Goal: Task Accomplishment & Management: Use online tool/utility

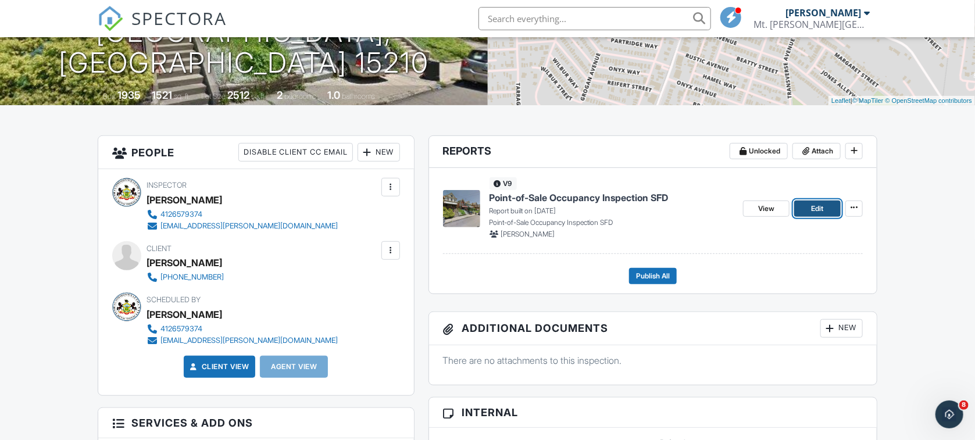
click at [817, 208] on span "Edit" at bounding box center [818, 209] width 12 height 12
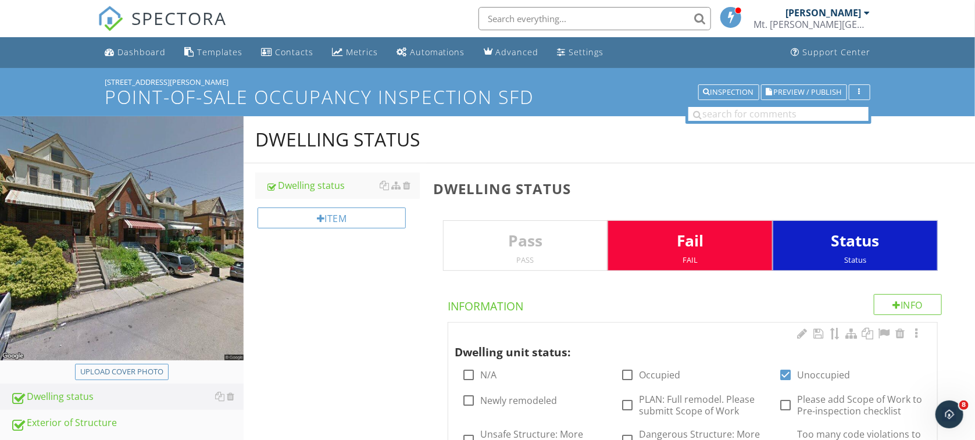
scroll to position [205, 0]
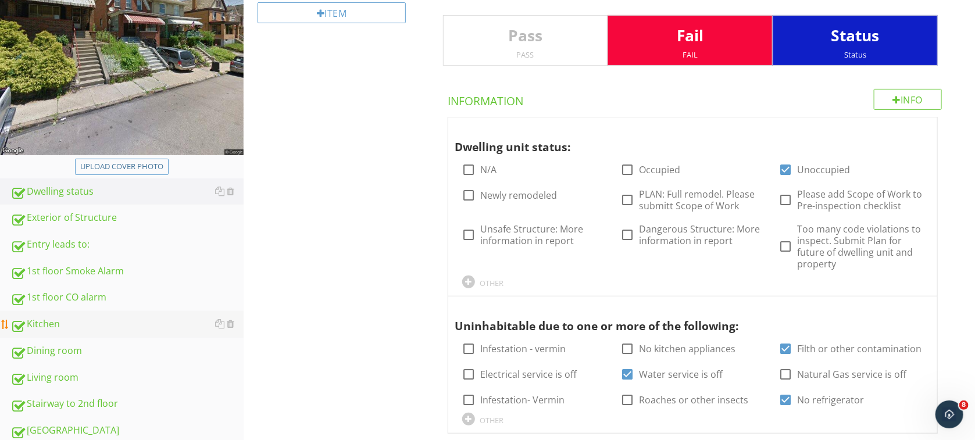
click at [37, 322] on div "Kitchen" at bounding box center [126, 324] width 233 height 15
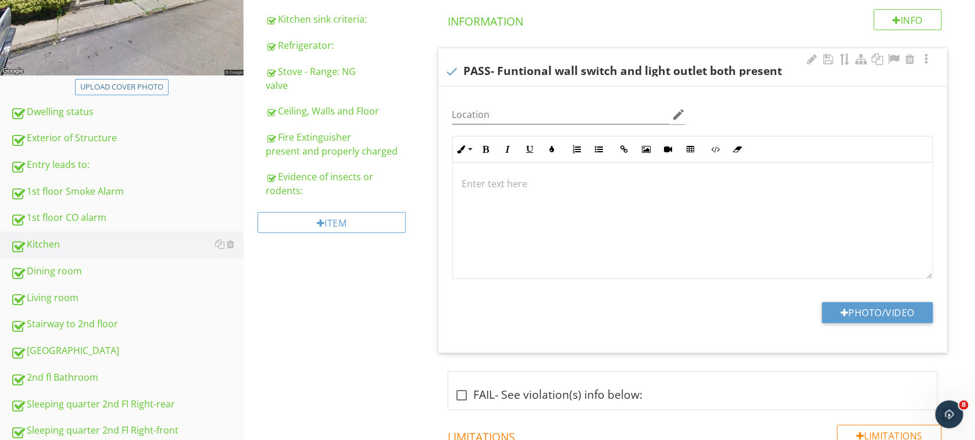
scroll to position [79, 0]
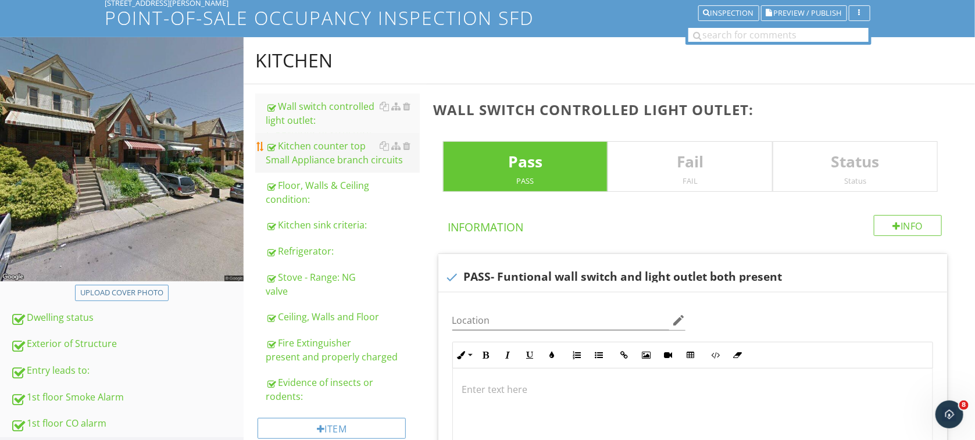
click at [319, 155] on div "Kitchen counter top Small Appliance branch circuits" at bounding box center [343, 153] width 154 height 28
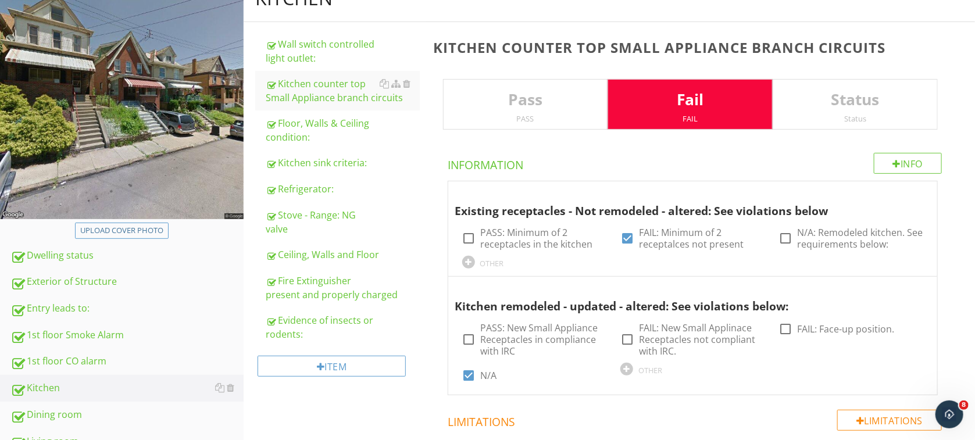
scroll to position [129, 0]
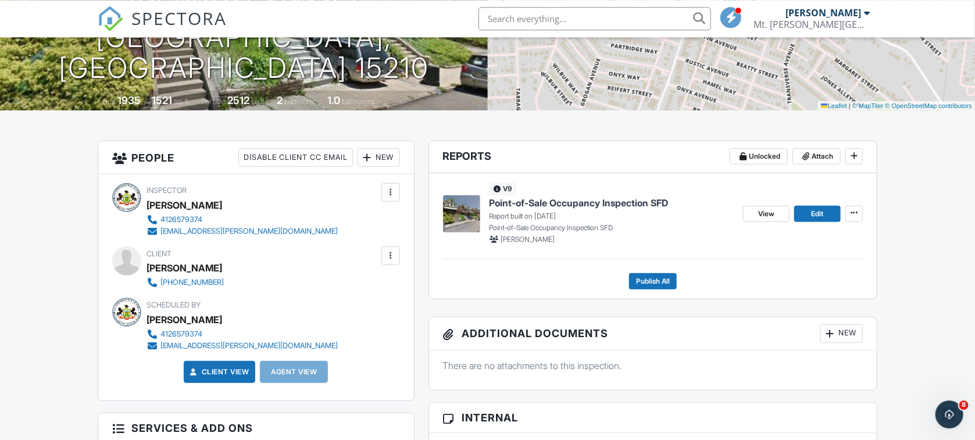
scroll to position [205, 0]
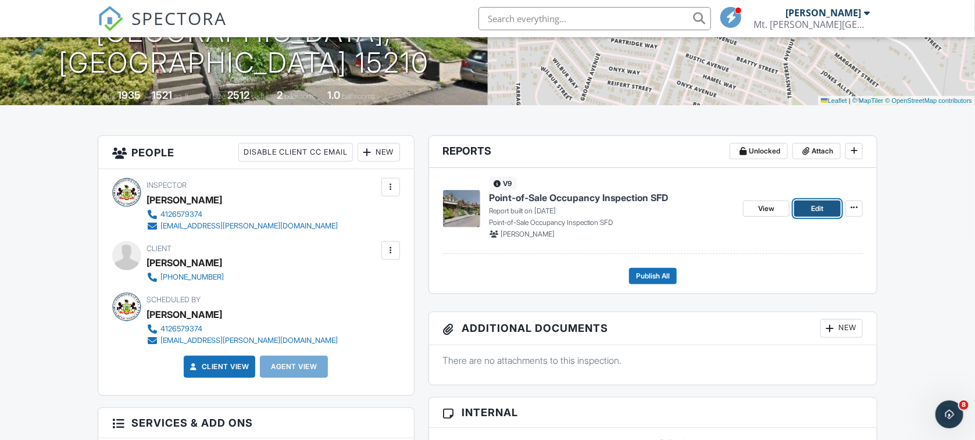
click at [825, 205] on link "Edit" at bounding box center [818, 209] width 47 height 16
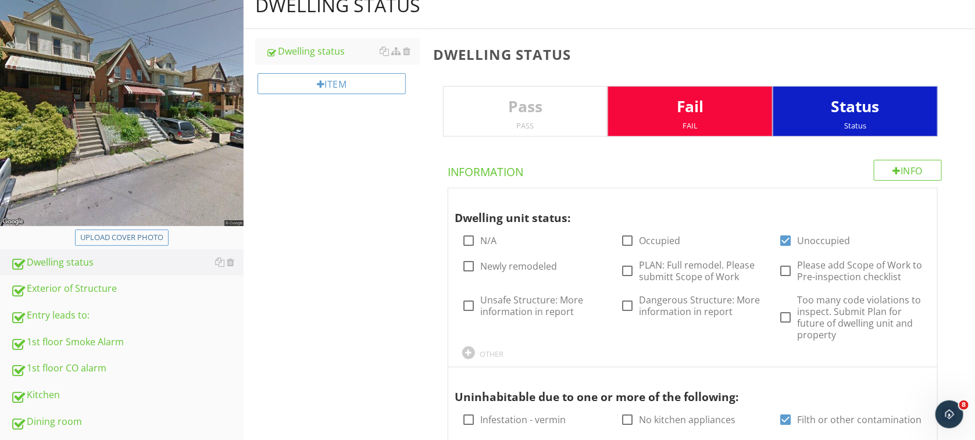
scroll to position [158, 0]
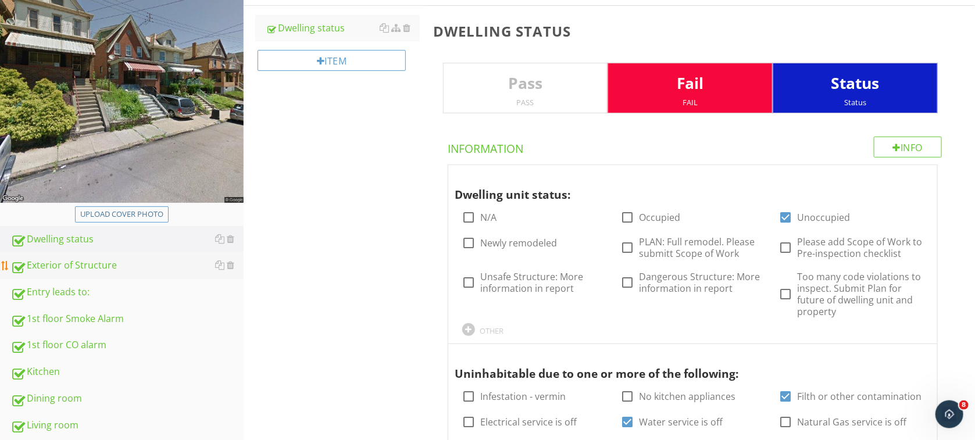
click at [80, 269] on div "Exterior of Structure" at bounding box center [126, 265] width 233 height 15
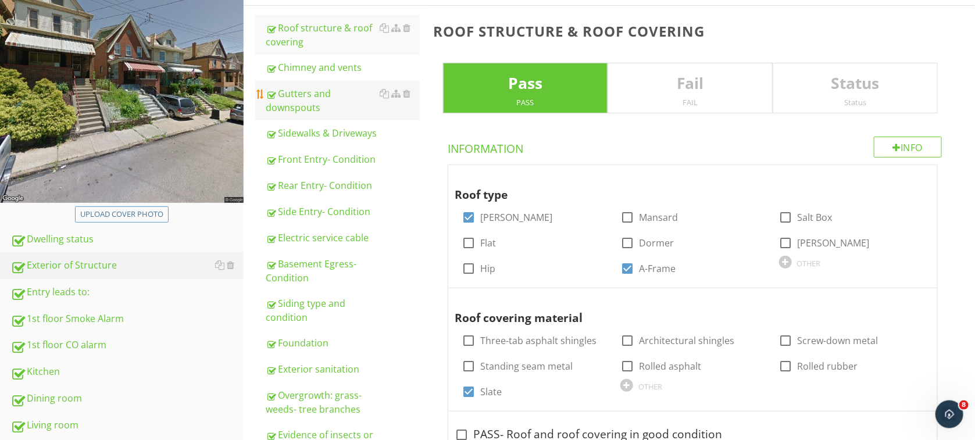
click at [299, 92] on div "Gutters and downspouts" at bounding box center [343, 101] width 154 height 28
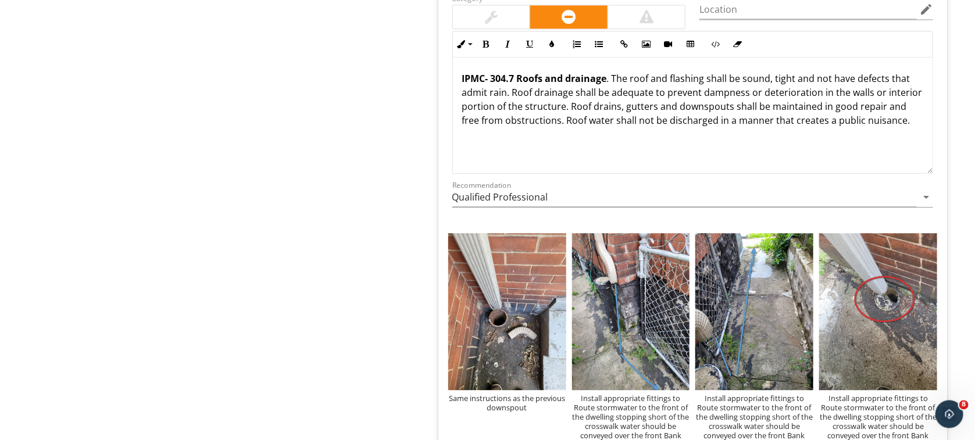
scroll to position [1336, 0]
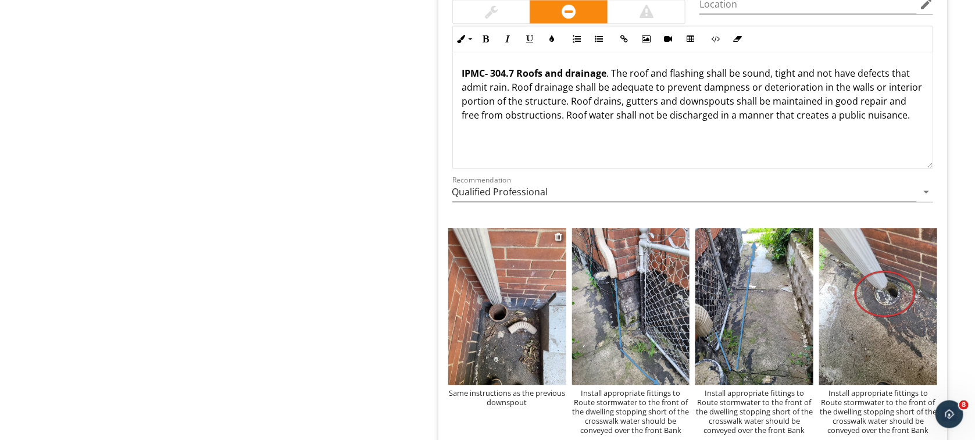
click at [504, 284] on img at bounding box center [507, 307] width 118 height 157
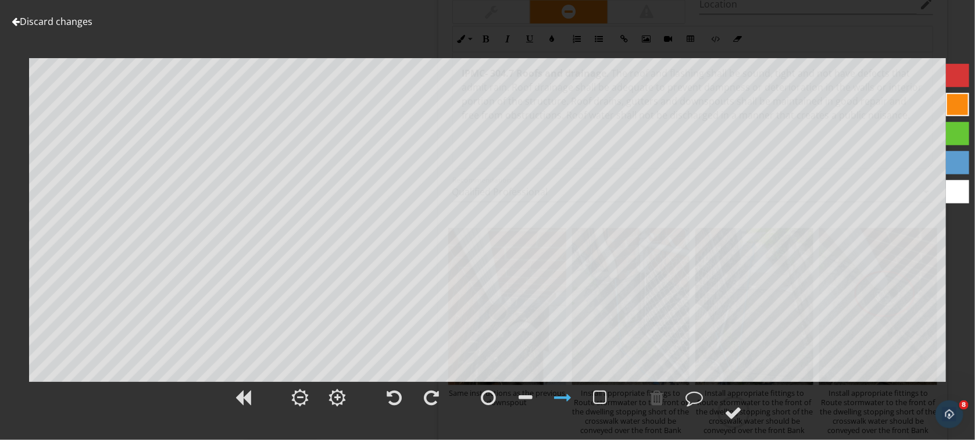
click at [952, 163] on div at bounding box center [957, 162] width 23 height 23
click at [526, 396] on div at bounding box center [526, 397] width 14 height 17
click at [658, 400] on div at bounding box center [658, 397] width 14 height 17
click at [553, 392] on div at bounding box center [563, 397] width 29 height 29
click at [663, 404] on div at bounding box center [658, 397] width 14 height 17
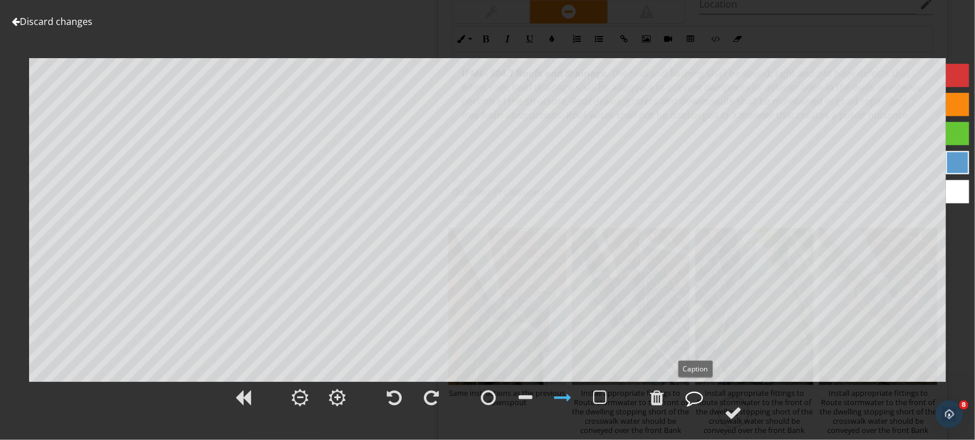
click at [697, 399] on div at bounding box center [694, 397] width 17 height 17
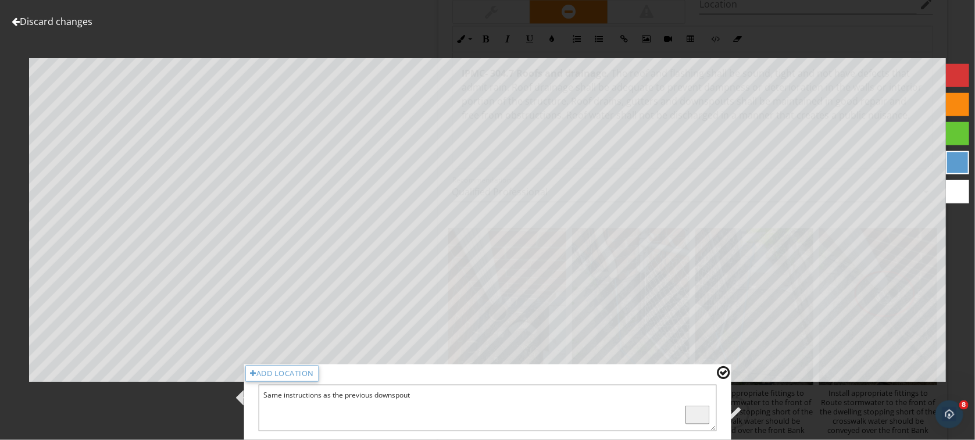
drag, startPoint x: 468, startPoint y: 404, endPoint x: 196, endPoint y: 397, distance: 271.7
click at [258, 397] on textarea "Same instructions as the previous downspout" at bounding box center [487, 408] width 459 height 47
click at [606, 405] on textarea "This downspout can follow the rear wall of the house and connect to the right-s…" at bounding box center [487, 408] width 459 height 47
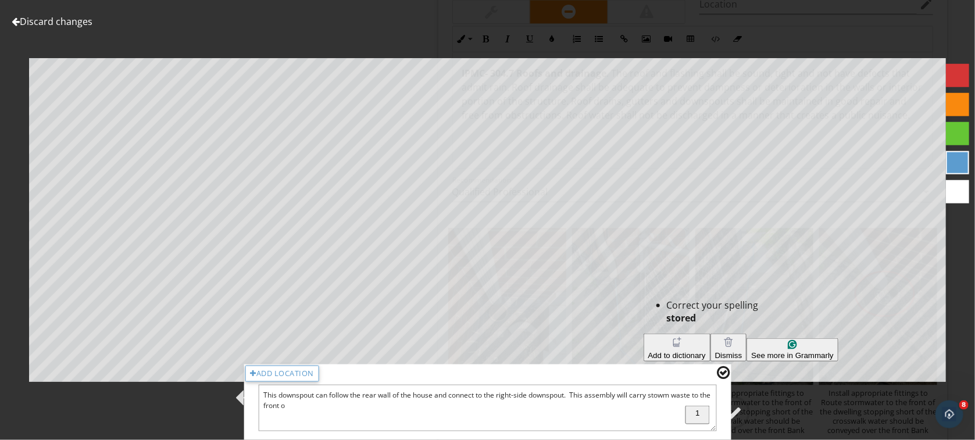
click at [668, 394] on textarea "This downspout can follow the rear wall of the house and connect to the right-s…" at bounding box center [487, 408] width 459 height 47
click at [668, 391] on textarea "This downspout can follow the rear wall of the house and connect to the right-s…" at bounding box center [487, 408] width 459 height 47
click at [666, 397] on textarea "This downspout can follow the rear wall of the house and connect to the right-s…" at bounding box center [487, 408] width 459 height 47
click at [322, 413] on textarea "This downspout can follow the rear wall of the house and connect to the right-s…" at bounding box center [487, 408] width 459 height 47
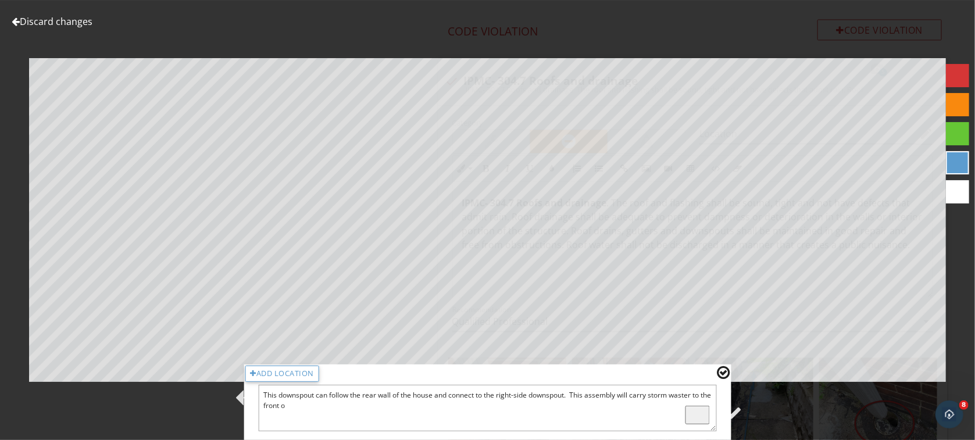
scroll to position [1130, 0]
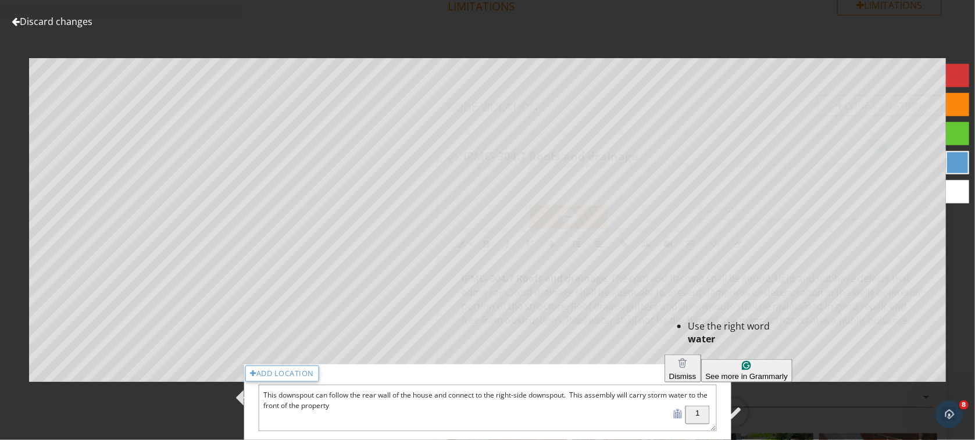
click at [388, 408] on textarea "This downspout can follow the rear wall of the house and connect to the right-s…" at bounding box center [487, 408] width 459 height 47
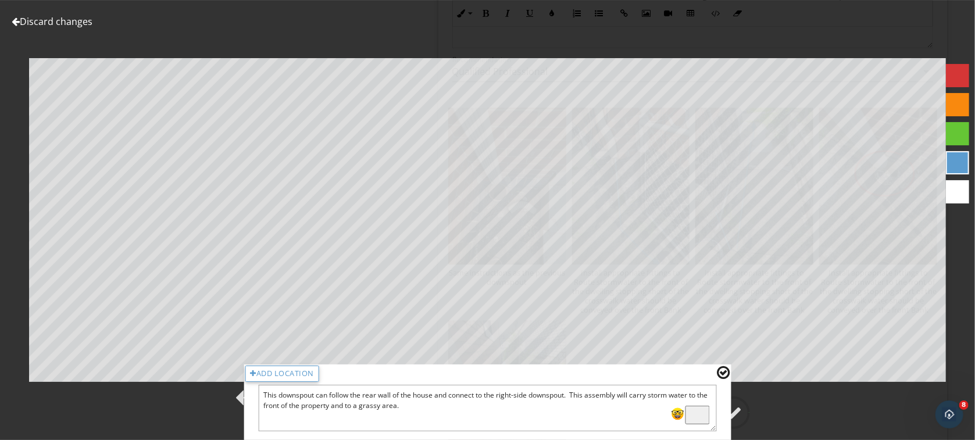
scroll to position [1450, 0]
type textarea "This downspout can follow the rear wall of the house and connect to the right-s…"
click at [721, 372] on div at bounding box center [724, 372] width 13 height 15
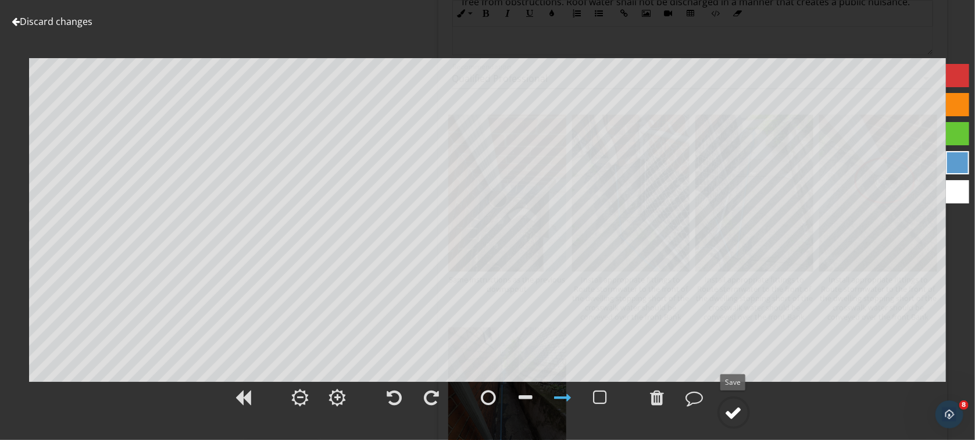
click at [728, 414] on div at bounding box center [733, 412] width 17 height 17
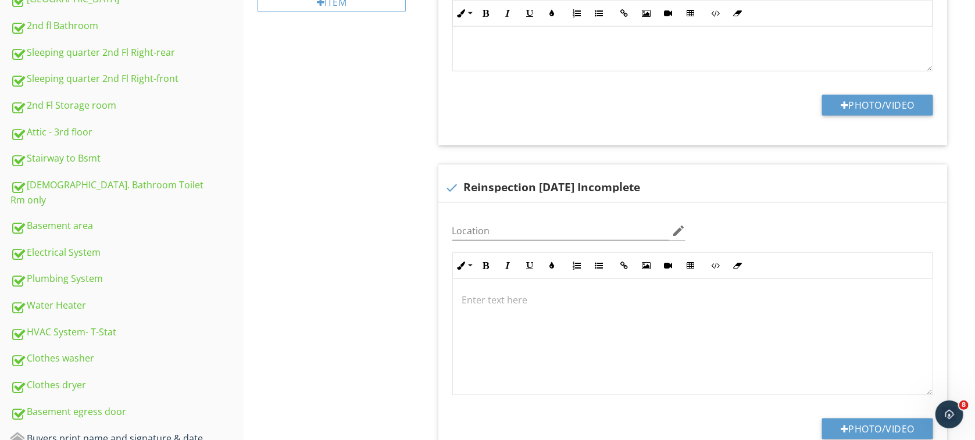
scroll to position [226, 0]
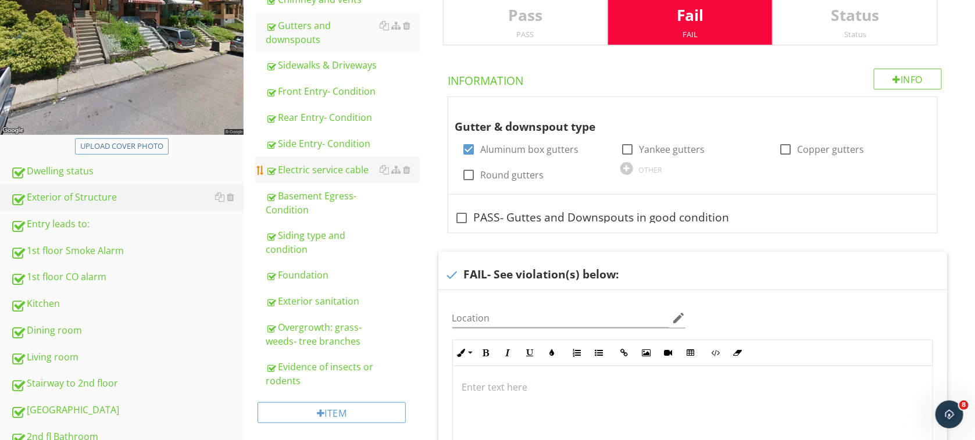
click at [337, 170] on div "Electric service cable" at bounding box center [343, 170] width 154 height 14
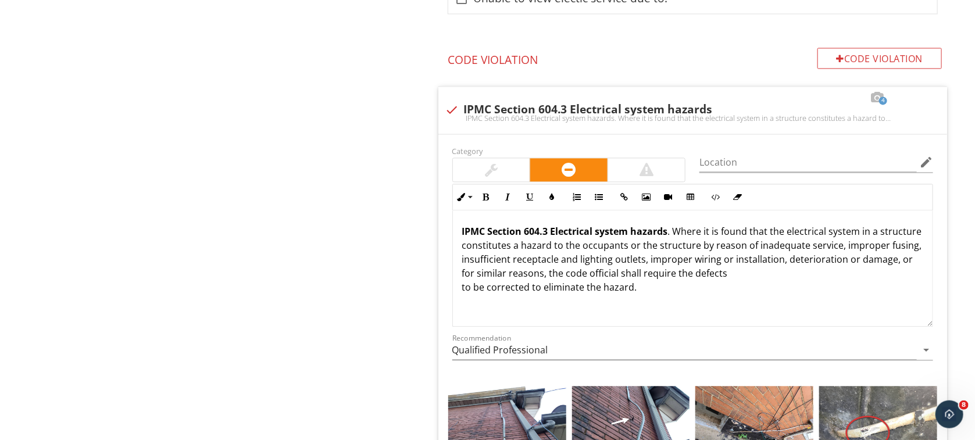
scroll to position [1292, 0]
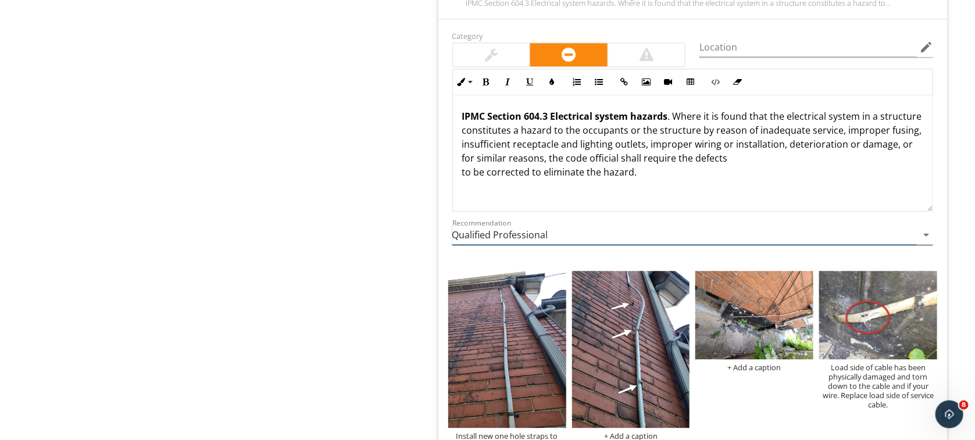
click at [923, 233] on icon "arrow_drop_down" at bounding box center [927, 236] width 14 height 14
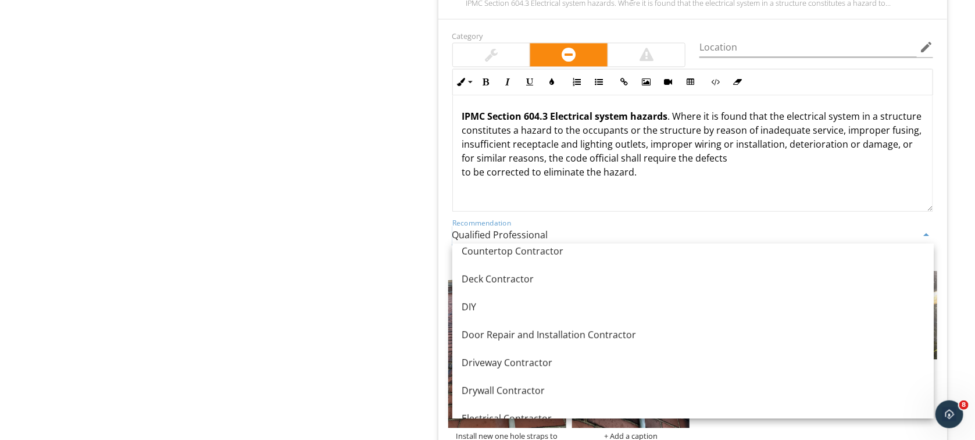
scroll to position [393, 0]
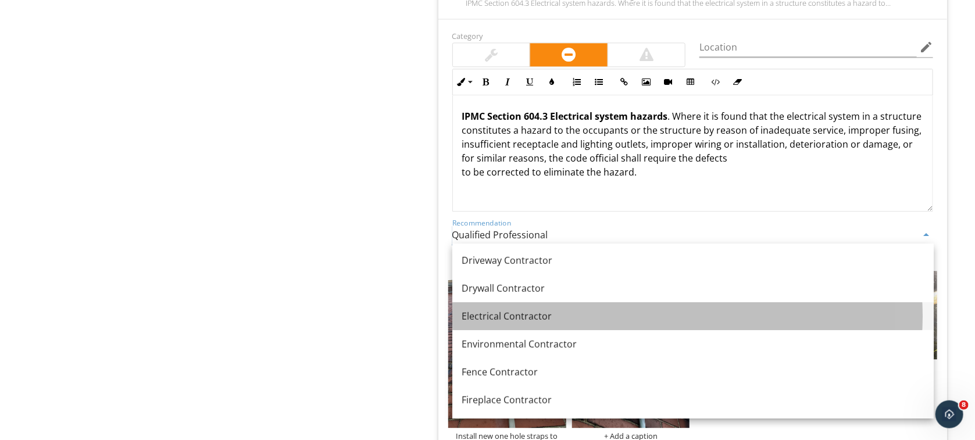
click at [521, 320] on div "Electrical Contractor" at bounding box center [693, 317] width 463 height 14
type input "Electrical Contractor"
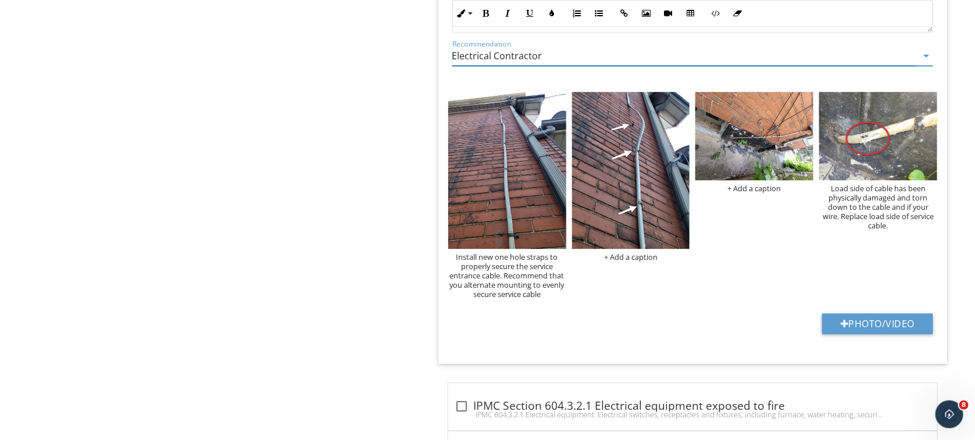
scroll to position [1381, 0]
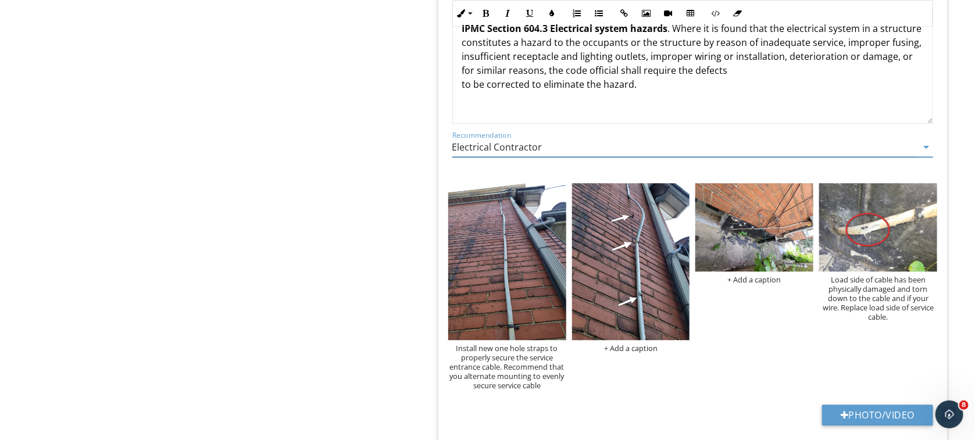
click at [658, 86] on p "IPMC Section 604.3 Electrical system hazards . Where it is found that the elect…" at bounding box center [692, 57] width 461 height 70
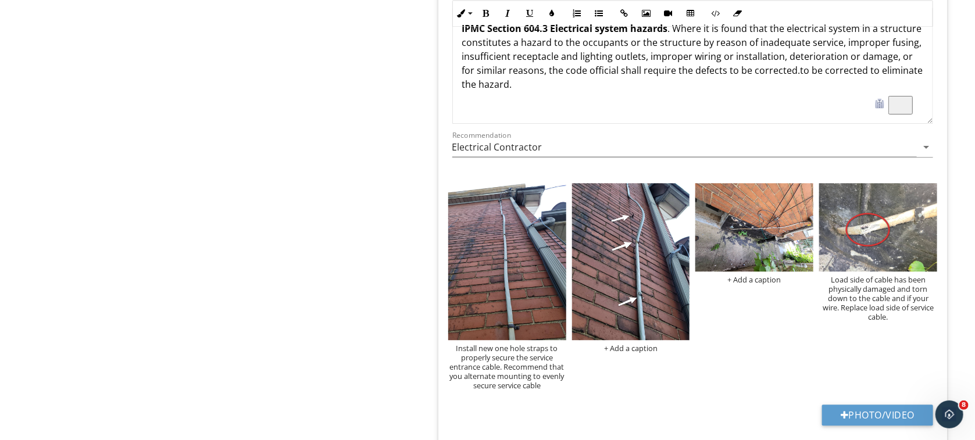
click at [485, 152] on span "Dismiss" at bounding box center [471, 156] width 27 height 9
click at [574, 86] on p "IPMC Section 604.3 Electrical system hazards . Where it is found that the elect…" at bounding box center [692, 57] width 461 height 70
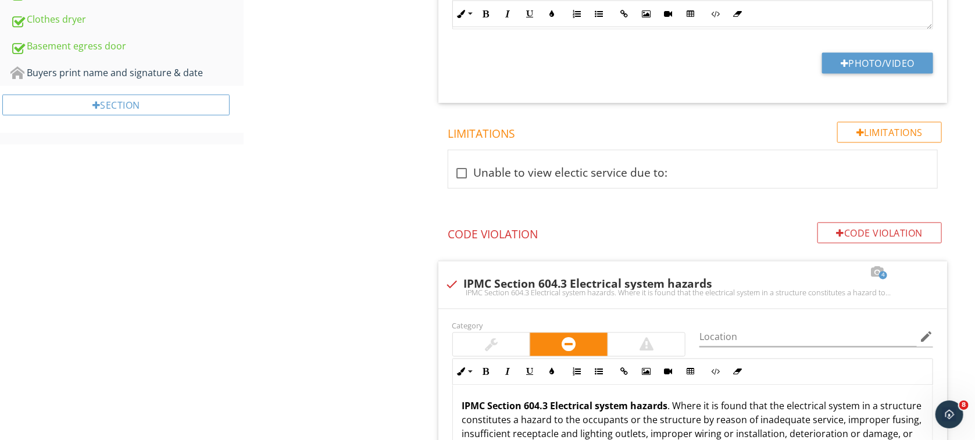
scroll to position [746, 0]
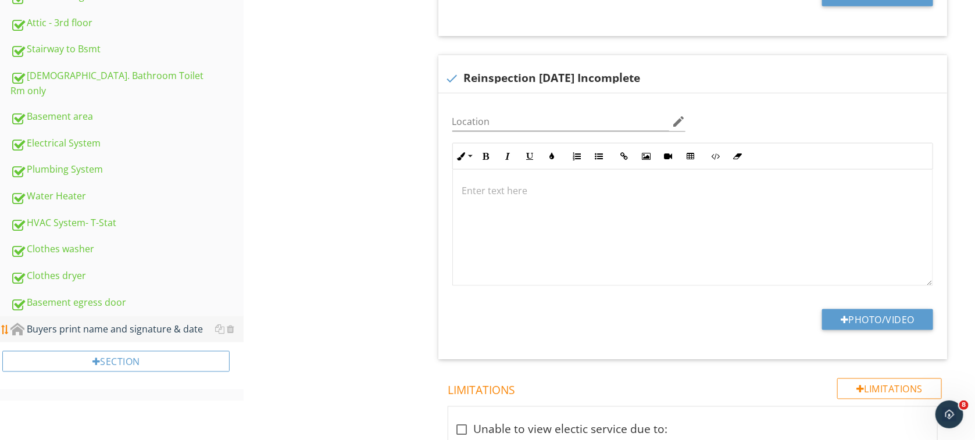
click at [163, 322] on div "Buyers print name and signature & date" at bounding box center [126, 329] width 233 height 15
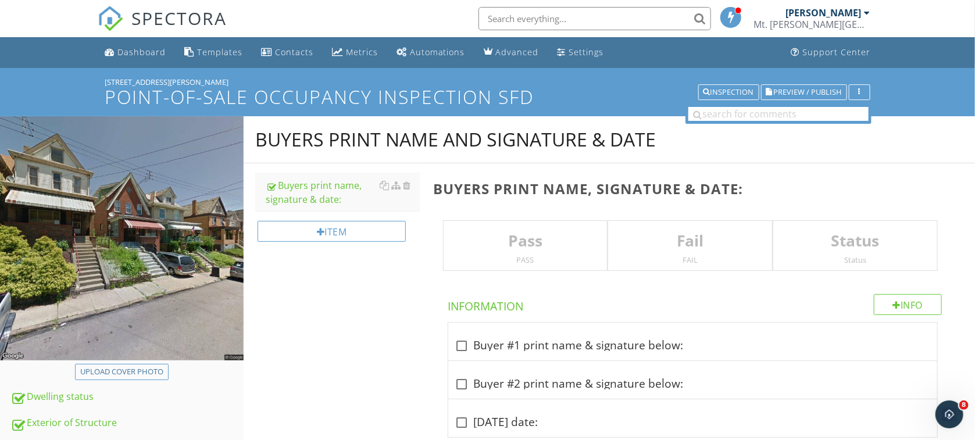
click at [827, 243] on p "Status" at bounding box center [856, 241] width 164 height 23
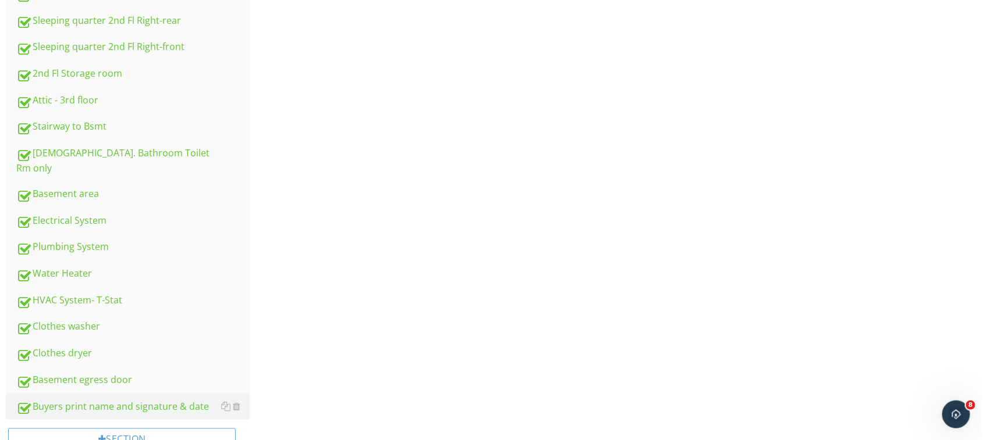
scroll to position [696, 0]
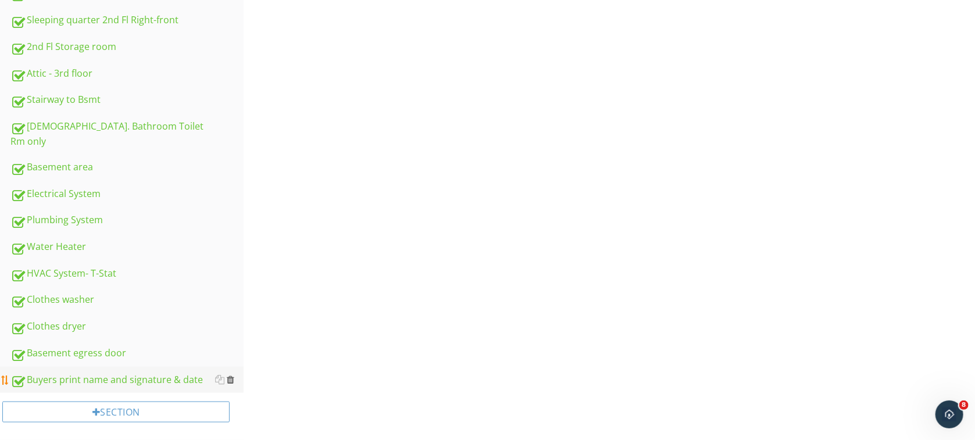
click at [231, 375] on div at bounding box center [231, 379] width 8 height 9
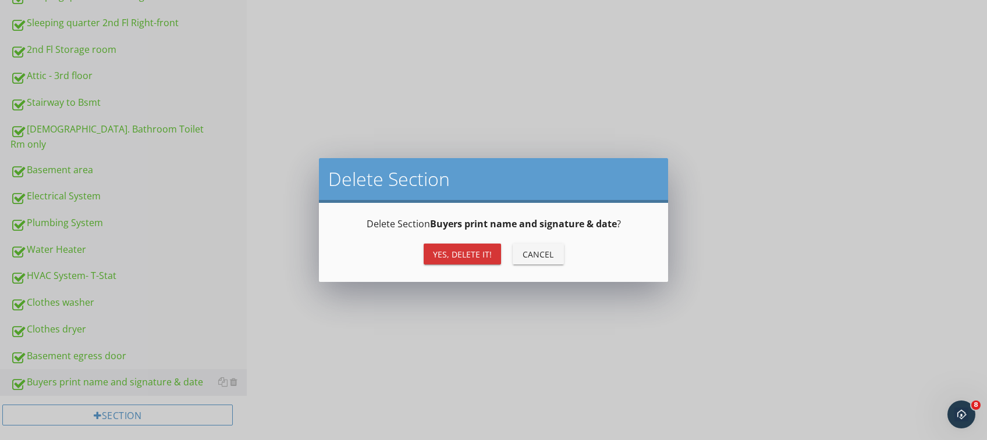
click at [441, 258] on div "Yes, Delete it!" at bounding box center [462, 254] width 59 height 12
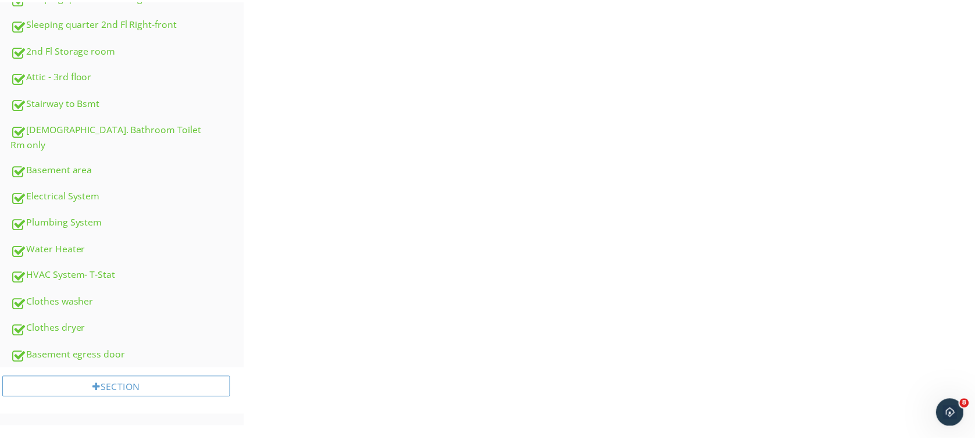
scroll to position [669, 0]
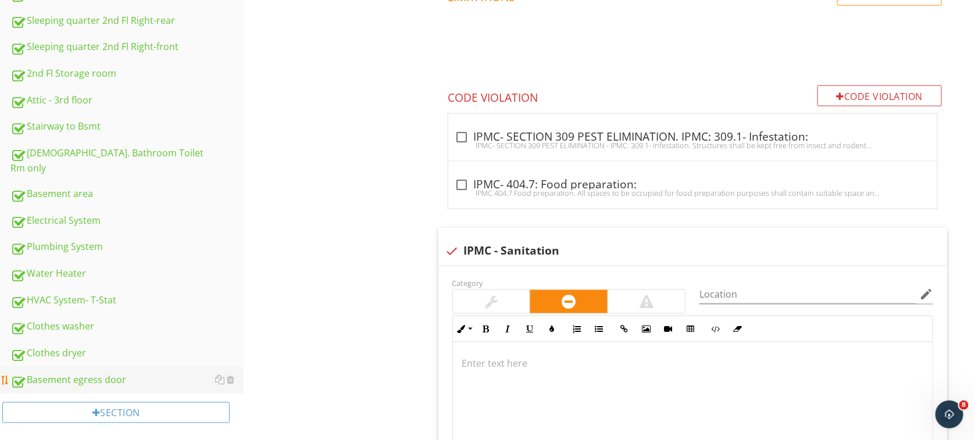
click at [85, 373] on div "Basement egress door" at bounding box center [126, 380] width 233 height 15
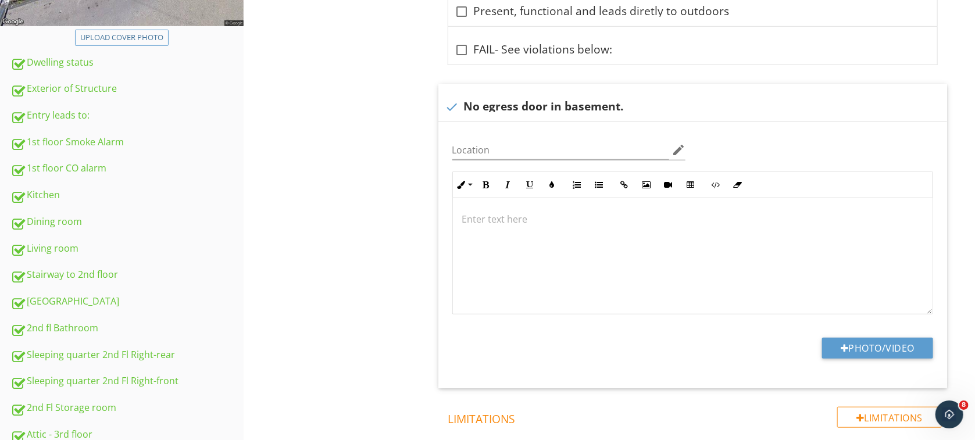
scroll to position [258, 0]
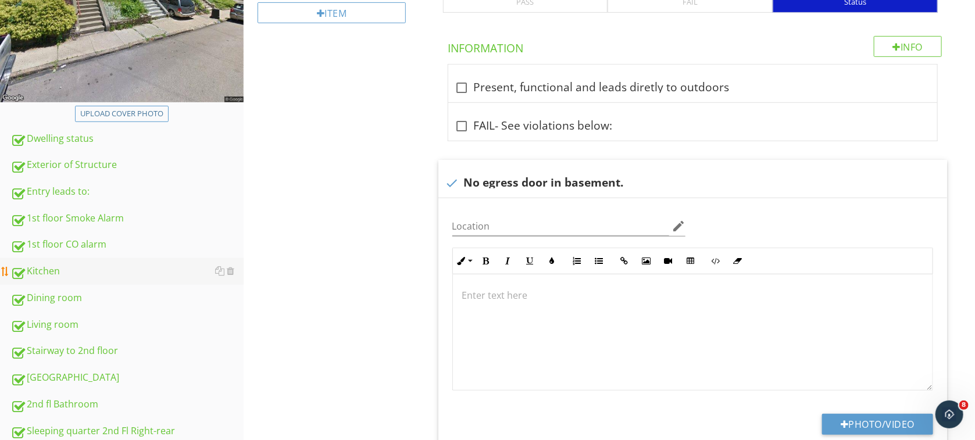
click at [55, 270] on div "Kitchen" at bounding box center [126, 271] width 233 height 15
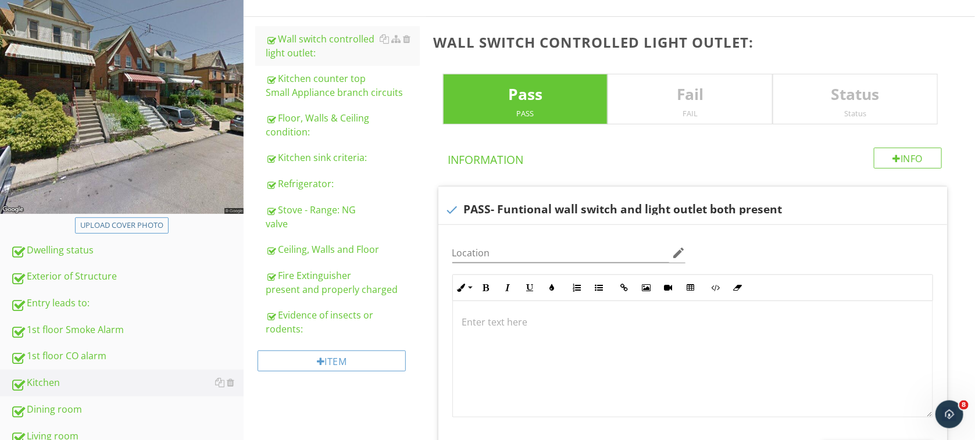
scroll to position [52, 0]
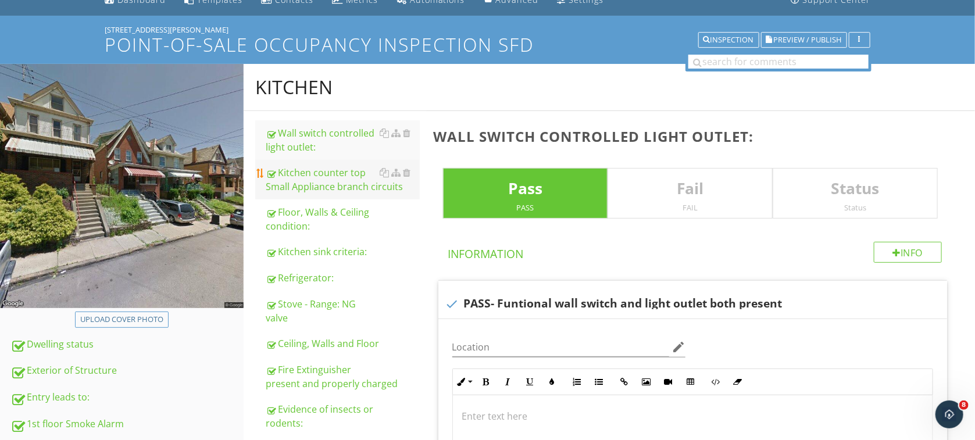
click at [302, 176] on div "Kitchen counter top Small Appliance branch circuits" at bounding box center [343, 180] width 154 height 28
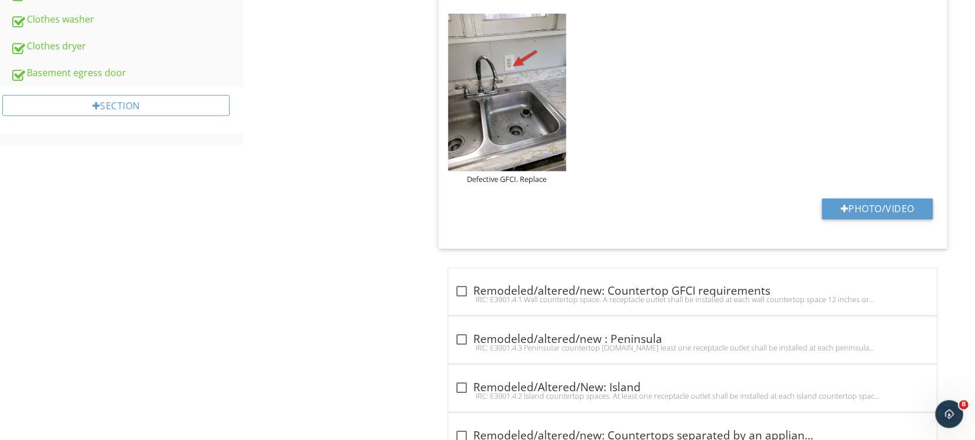
scroll to position [1073, 0]
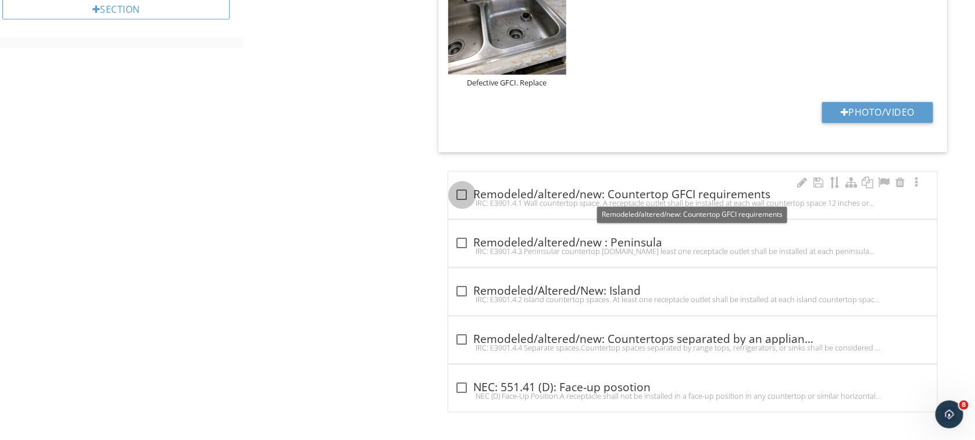
click at [458, 193] on div at bounding box center [463, 196] width 20 height 20
checkbox input "true"
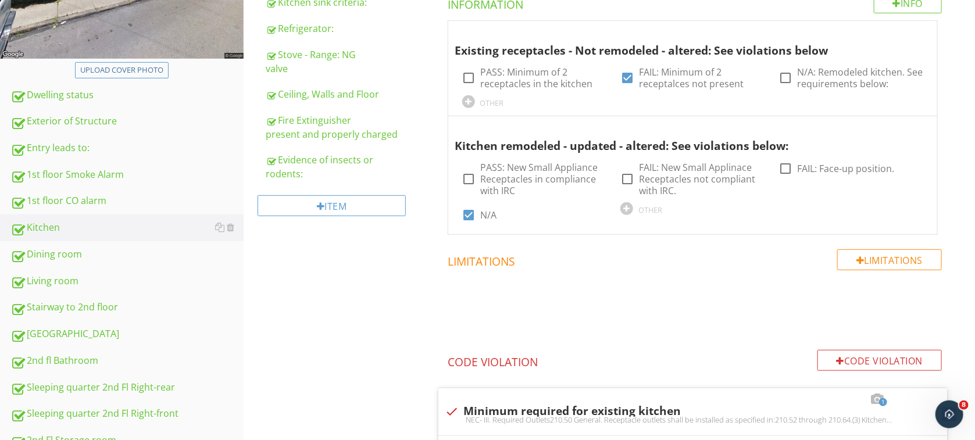
scroll to position [284, 0]
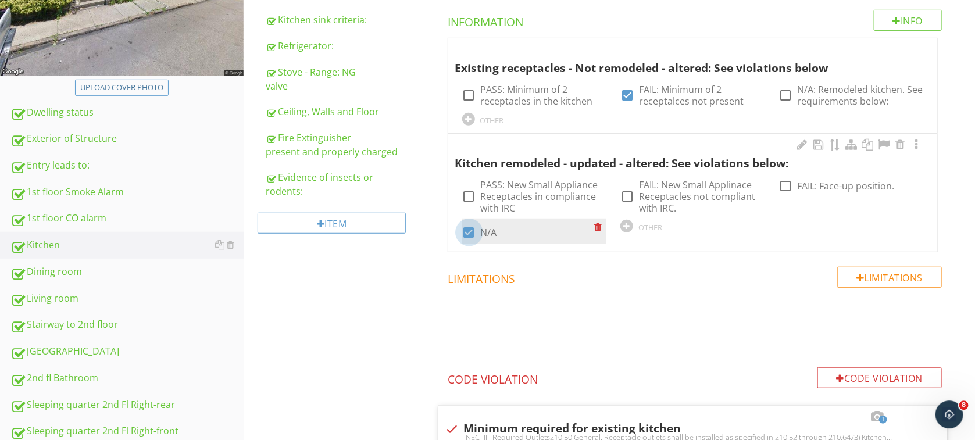
click at [468, 234] on div at bounding box center [470, 233] width 20 height 20
checkbox input "false"
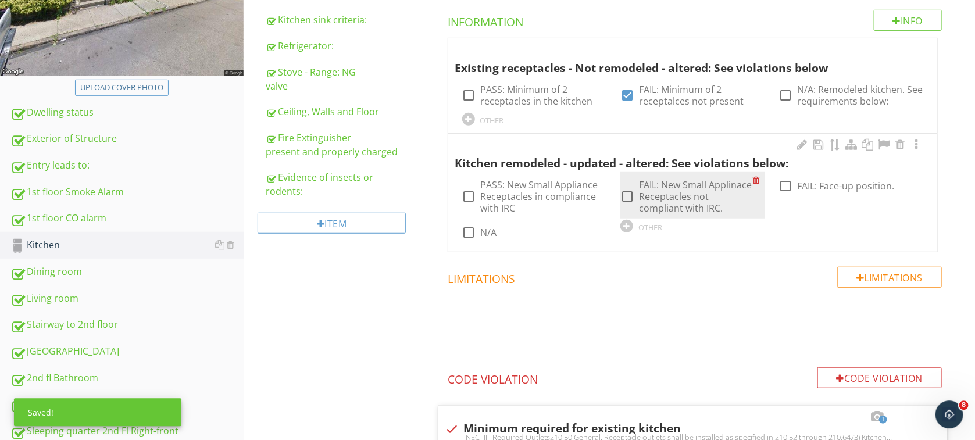
click at [629, 193] on div at bounding box center [628, 197] width 20 height 20
checkbox input "true"
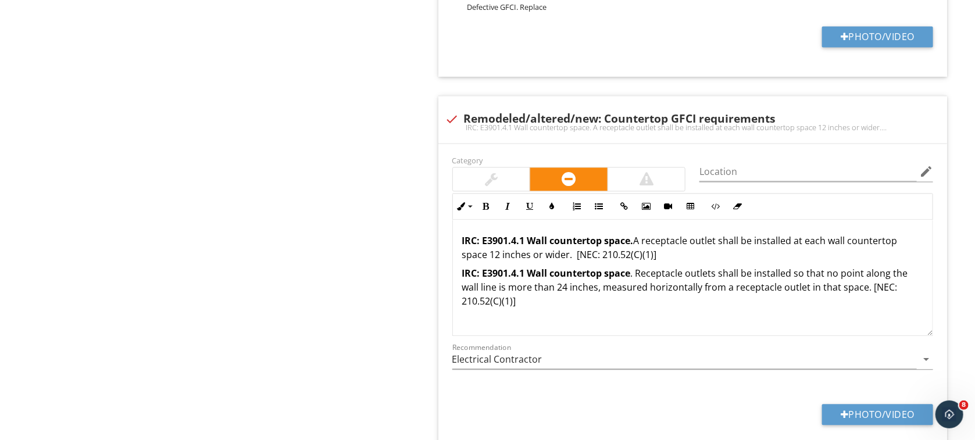
scroll to position [1153, 0]
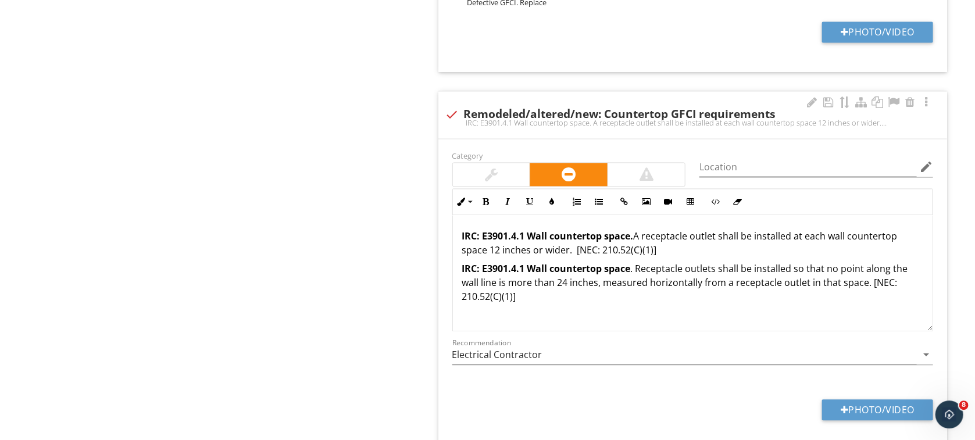
click at [544, 293] on p "IRC: E3901.4.1 Wall countertop space . Receptacle outlets shall be installed so…" at bounding box center [692, 283] width 461 height 42
click at [543, 298] on p "IRC: E3901.4.1 Wall countertop space . Receptacle outlets shall be installed so…" at bounding box center [692, 283] width 461 height 42
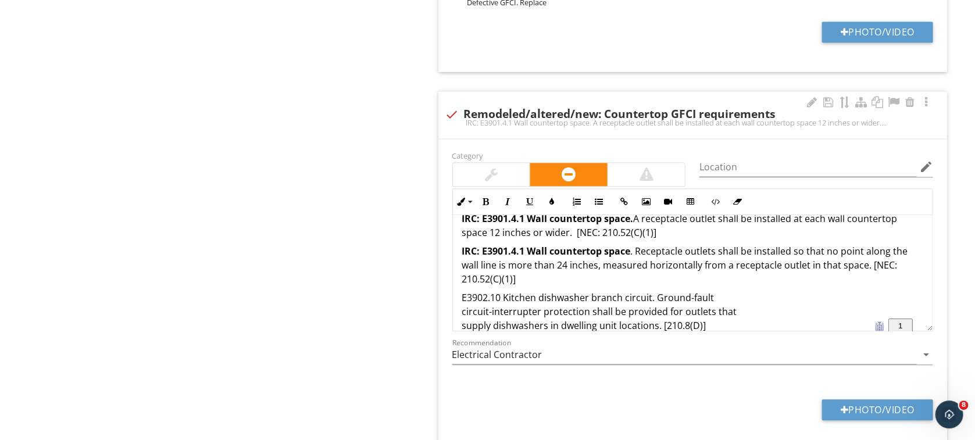
scroll to position [16, 0]
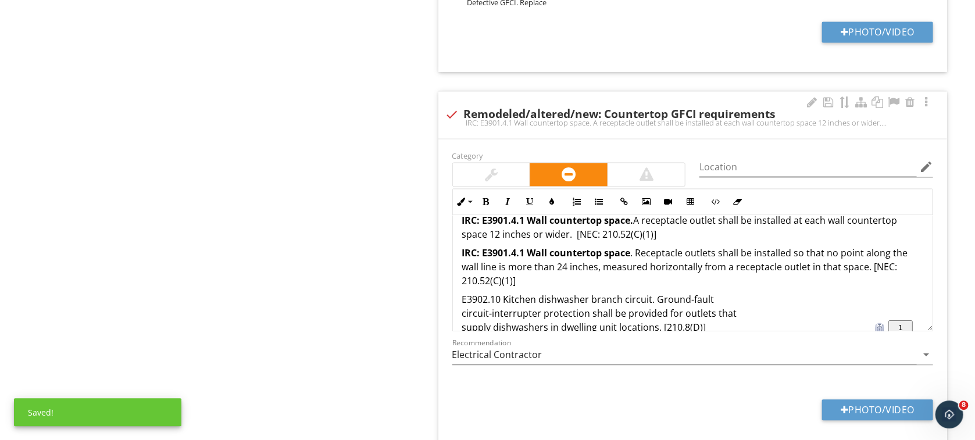
click at [743, 294] on p "E3902.10 Kitchen dishwasher branch circuit. Ground-fault circuit-interrupter pr…" at bounding box center [692, 314] width 461 height 42
click at [599, 316] on p "E3902.10 Kitchen dishwasher branch circuit. Ground-fault circuit-interrupter pr…" at bounding box center [692, 314] width 461 height 42
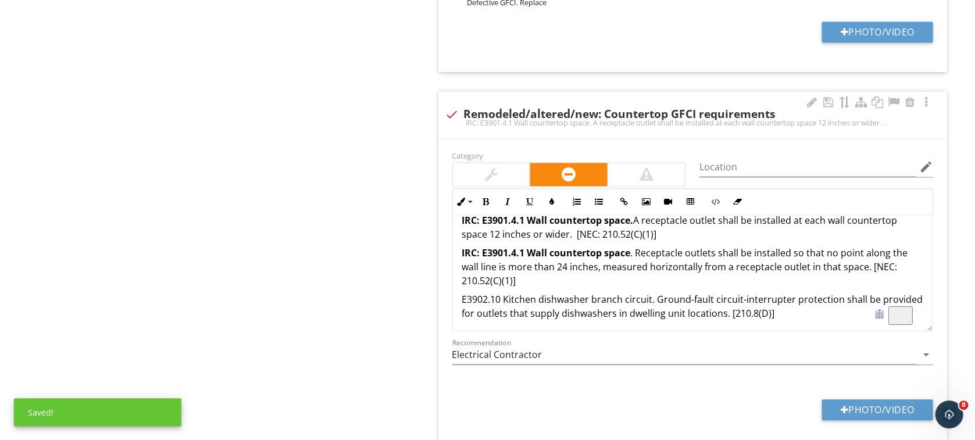
click at [462, 301] on p "E3902.10 Kitchen dishwasher branch circuit. Ground-fault circuit-interrupter pr…" at bounding box center [692, 307] width 461 height 28
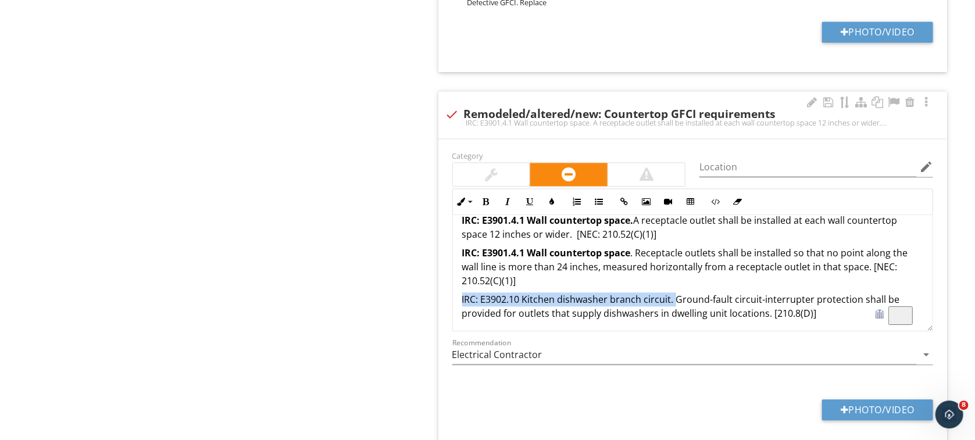
drag, startPoint x: 674, startPoint y: 297, endPoint x: 460, endPoint y: 297, distance: 214.1
click at [460, 297] on div "IRC: E3901.4.1 Wall countertop space. A receptacle outlet shall be installed at…" at bounding box center [693, 267] width 480 height 135
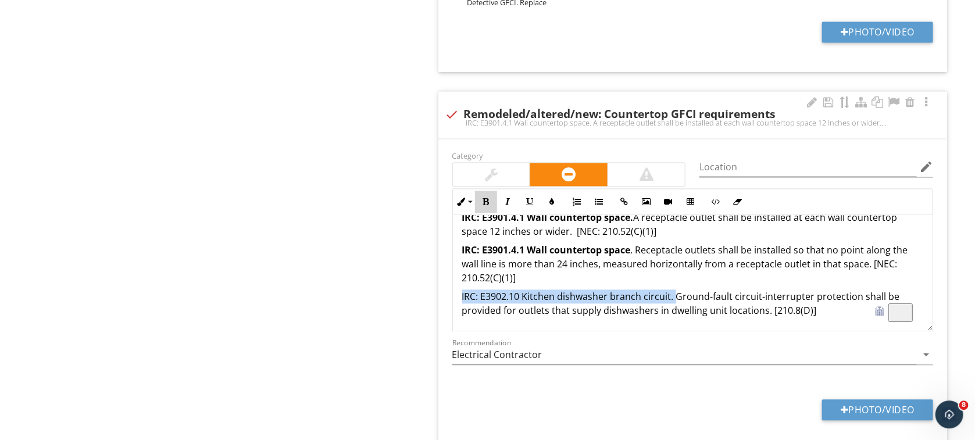
click at [485, 201] on icon "button" at bounding box center [486, 202] width 8 height 8
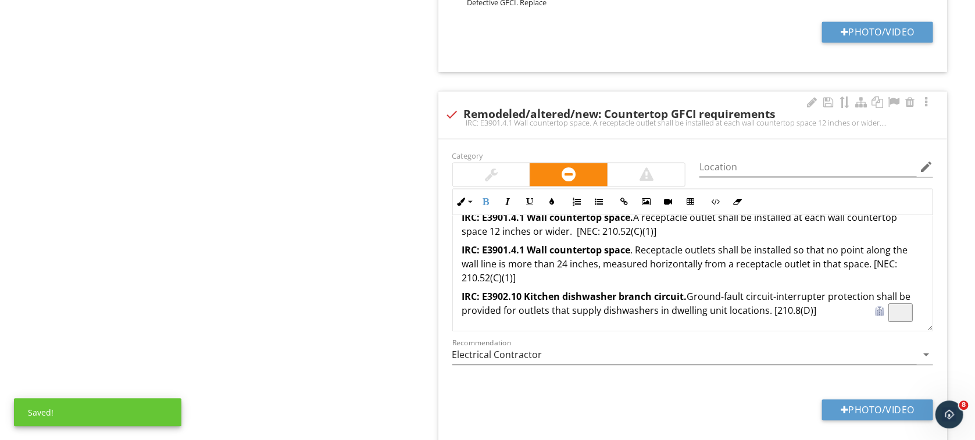
click at [822, 304] on p "IRC: E3902.10 Kitchen dishwasher branch circuit. Ground-fault circuit-interrupt…" at bounding box center [692, 304] width 461 height 28
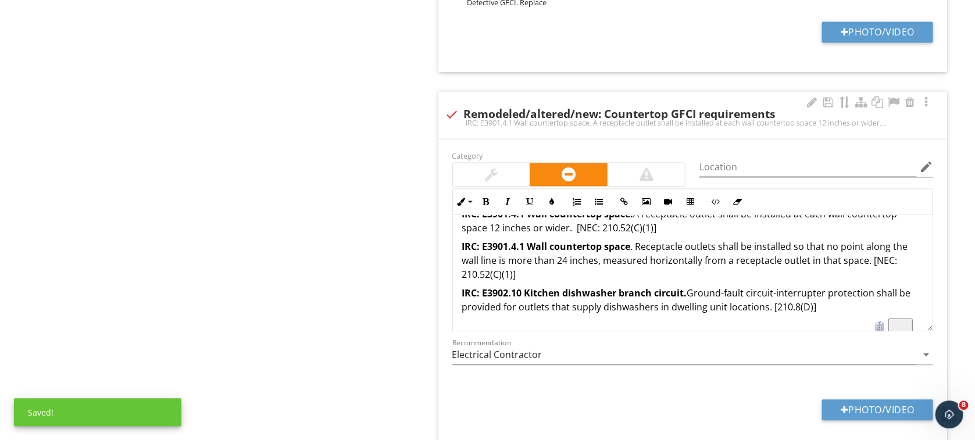
scroll to position [21, 0]
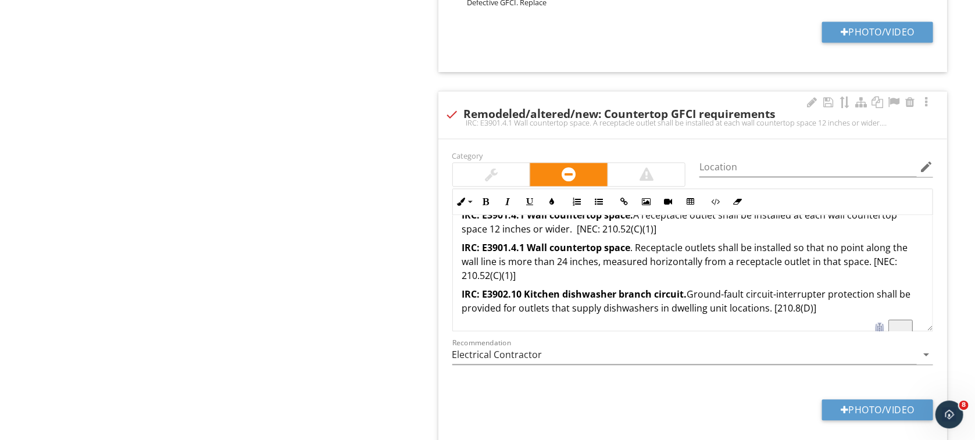
click at [851, 311] on p "IRC: E3902.10 Kitchen dishwasher branch circuit. Ground-fault circuit-interrupt…" at bounding box center [692, 301] width 461 height 28
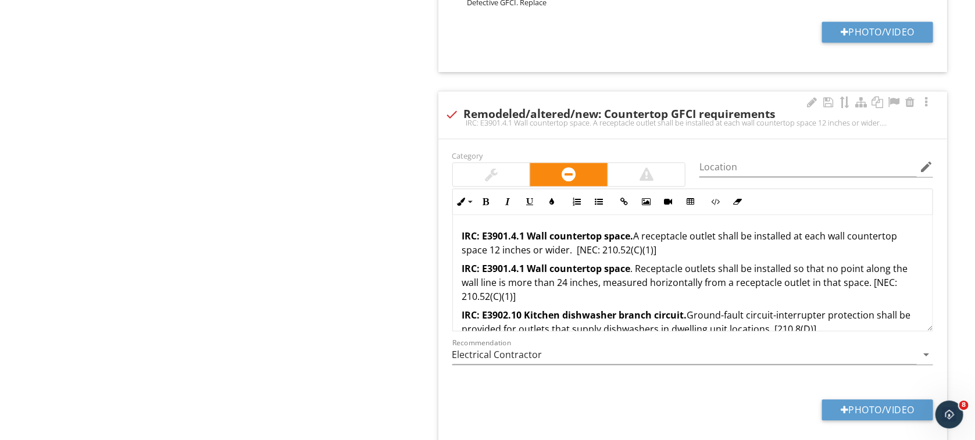
drag, startPoint x: 466, startPoint y: 234, endPoint x: 448, endPoint y: 278, distance: 47.5
click at [460, 243] on div "IRC: E3901.4.1 Wall countertop space. A receptacle outlet shall be installed at…" at bounding box center [693, 292] width 480 height 154
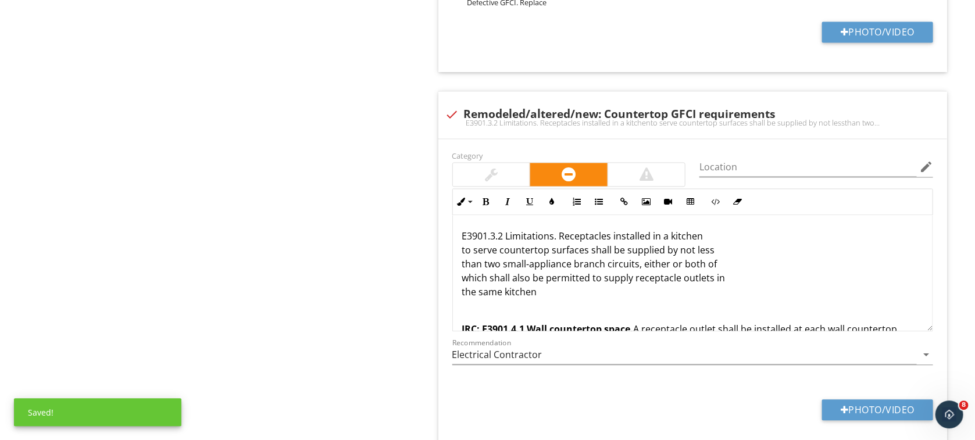
scroll to position [2374, 5]
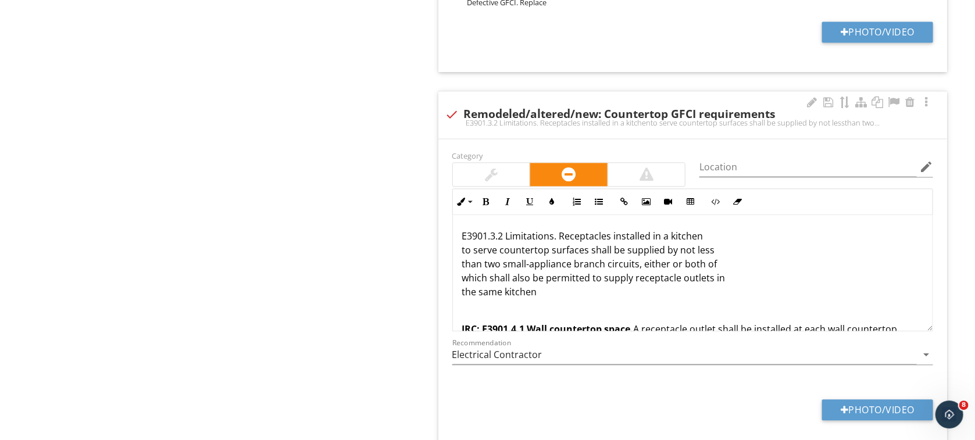
click at [733, 222] on div "E3901.3.2 Limitations. Receptacles installed in a kitchen to serve countertop s…" at bounding box center [693, 338] width 480 height 247
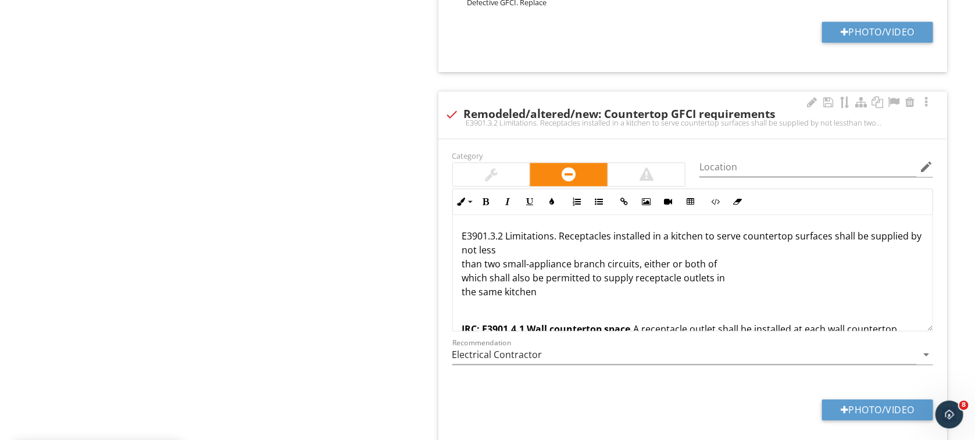
click at [536, 255] on p "E3901.3.2 Limitations. Receptacles installed in a kitchen to serve countertop s…" at bounding box center [692, 264] width 461 height 70
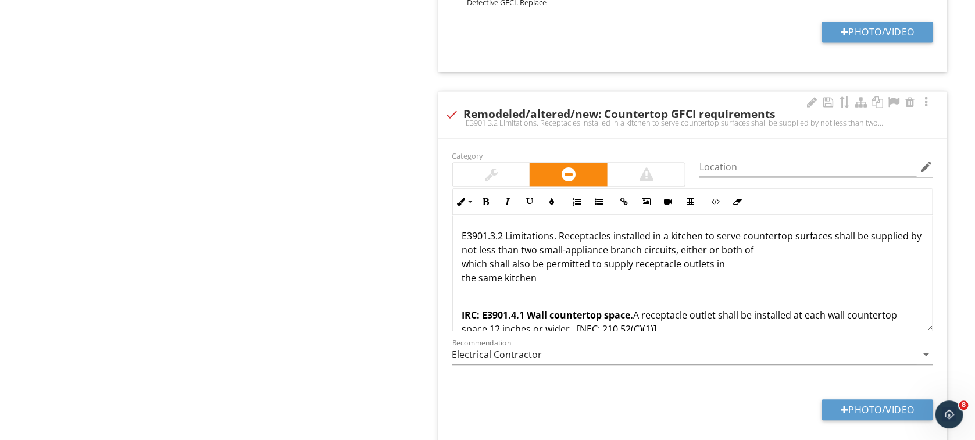
click at [774, 246] on p "E3901.3.2 Limitations. Receptacles installed in a kitchen to serve countertop s…" at bounding box center [692, 257] width 461 height 56
click at [609, 265] on p "E3901.3.2 Limitations. Receptacles installed in a kitchen to serve countertop s…" at bounding box center [692, 257] width 461 height 56
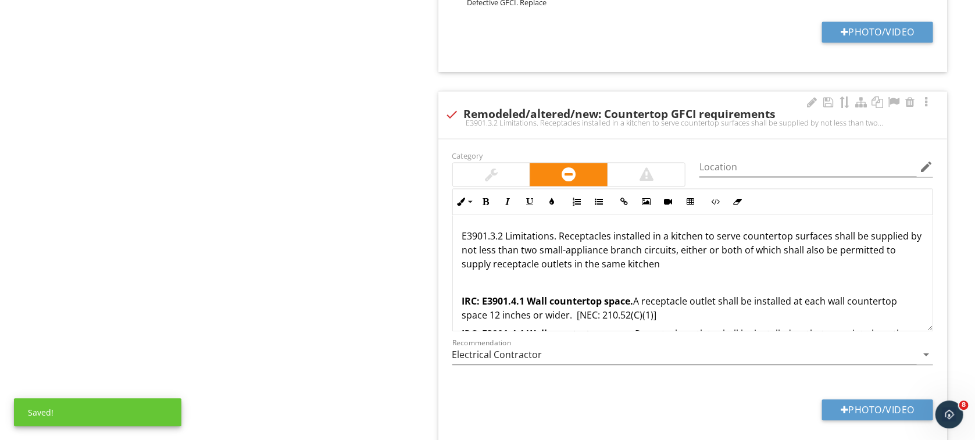
click at [456, 238] on div "E3901.3.2 Limitations. Receptacles installed in a kitchen to serve countertop s…" at bounding box center [693, 324] width 480 height 219
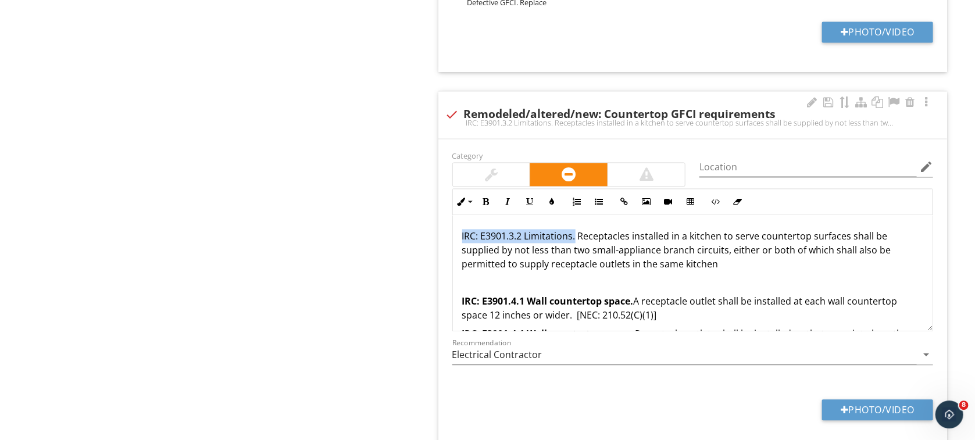
drag, startPoint x: 575, startPoint y: 236, endPoint x: 456, endPoint y: 230, distance: 119.4
click at [456, 230] on div "IRC: E3901.3.2 Limitations. Receptacles installed in a kitchen to serve counter…" at bounding box center [693, 324] width 480 height 219
click at [482, 198] on icon "button" at bounding box center [486, 202] width 8 height 8
click at [742, 273] on div "IRC: E3901.3.2 Limitations. Receptacles installed in a kitchen to serve counter…" at bounding box center [693, 324] width 480 height 219
click at [743, 263] on p "IRC: E3901.3.2 Limitations. Receptacles installed in a kitchen to serve counter…" at bounding box center [692, 250] width 461 height 42
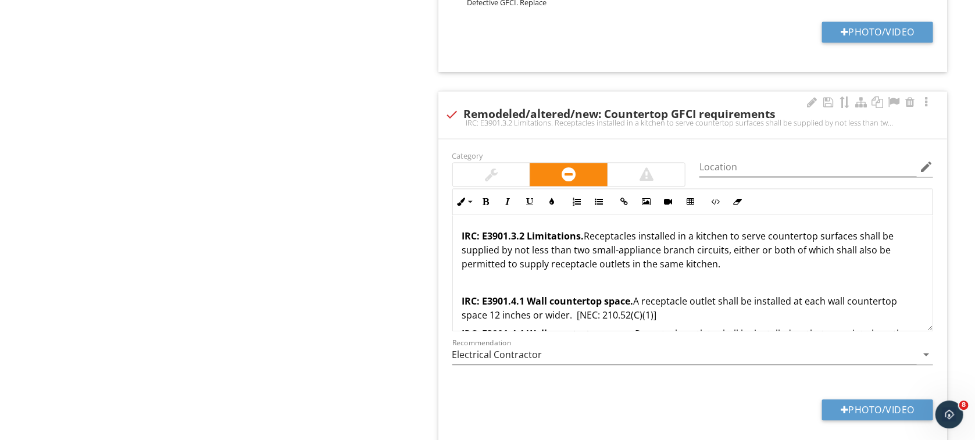
click at [582, 234] on strong "IRC: E3901.3.2 Limitations." at bounding box center [523, 236] width 122 height 13
click at [860, 266] on p "IRC: E3901.3.2 Minimum Small Appliance Branch Circuits. Receptacles installed i…" at bounding box center [692, 250] width 461 height 42
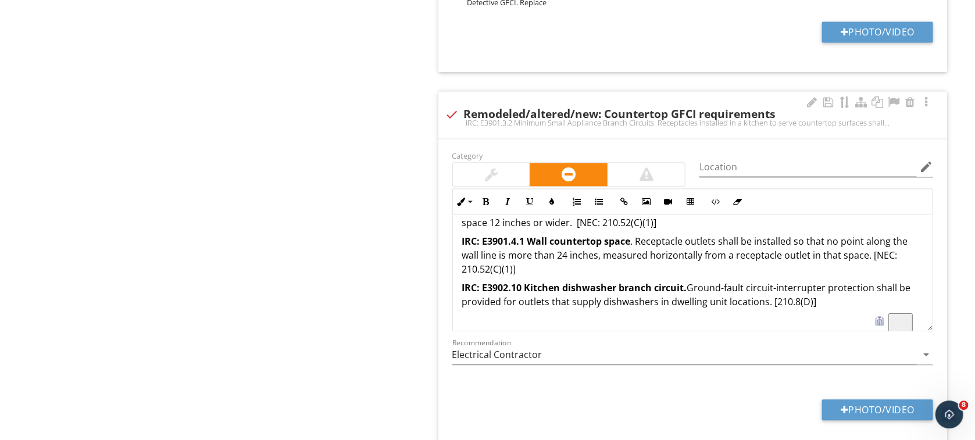
scroll to position [37, 0]
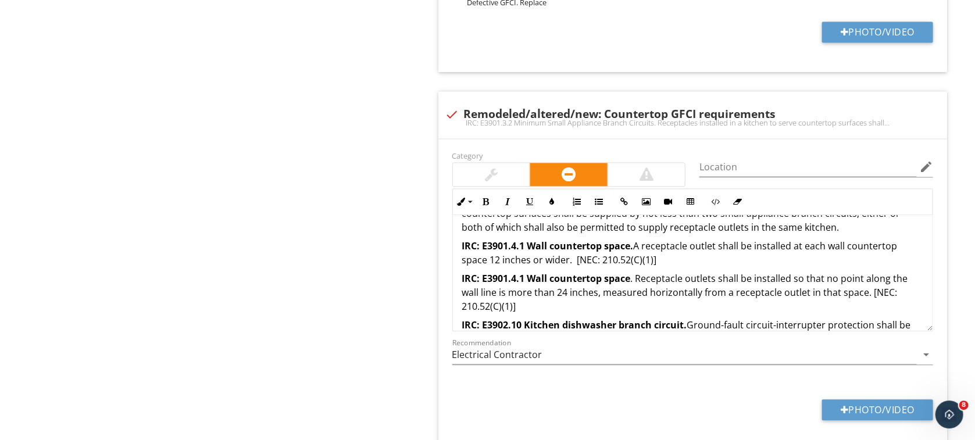
click at [543, 305] on p "IRC: E3901.4.1 Wall countertop space . Receptacle outlets shall be installed so…" at bounding box center [692, 293] width 461 height 42
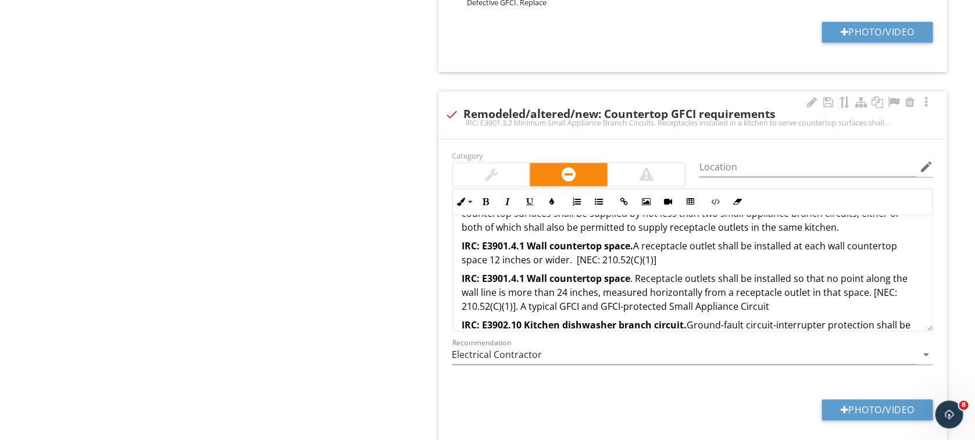
click at [604, 308] on p "IRC: E3901.4.1 Wall countertop space . Receptacle outlets shall be installed so…" at bounding box center [692, 293] width 461 height 42
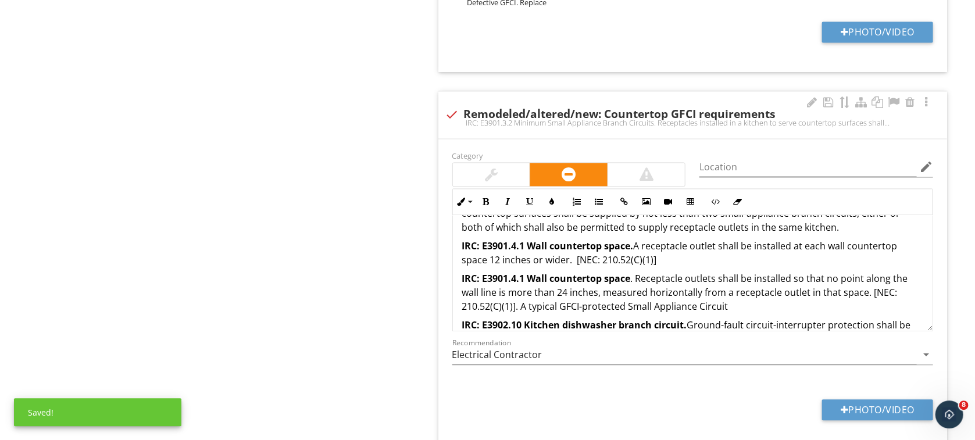
click at [751, 302] on p "IRC: E3901.4.1 Wall countertop space . Receptacle outlets shall be installed so…" at bounding box center [692, 293] width 461 height 42
click at [524, 305] on p "IRC: E3901.4.1 Wall countertop space . Receptacle outlets shall be installed so…" at bounding box center [692, 293] width 461 height 42
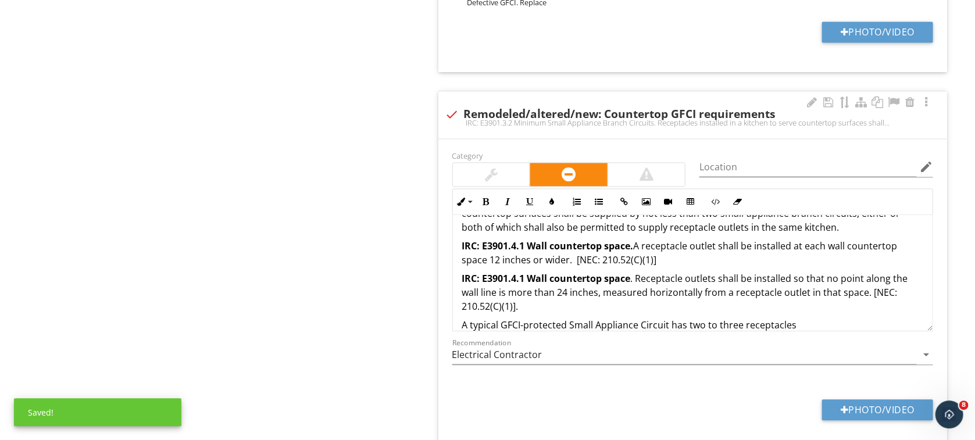
click at [815, 319] on p "A typical GFCI-protected Small Appliance Circuit has two to three receptacles" at bounding box center [692, 325] width 461 height 14
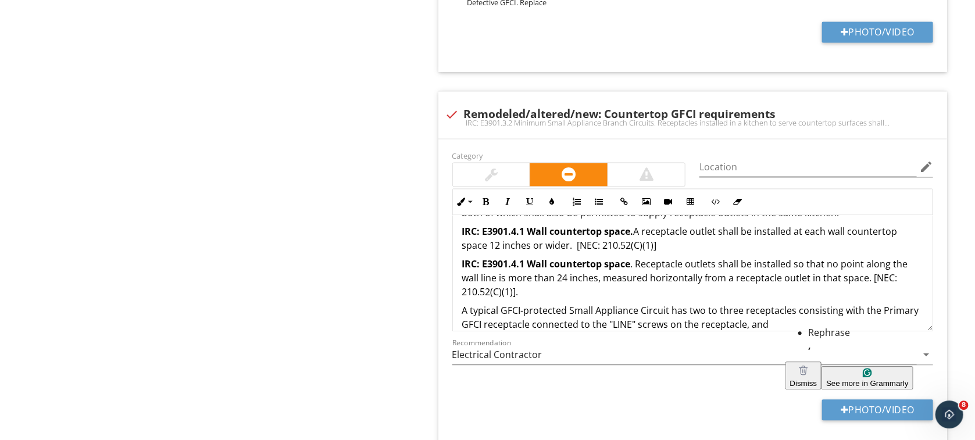
click at [818, 379] on span "Dismiss" at bounding box center [803, 383] width 27 height 9
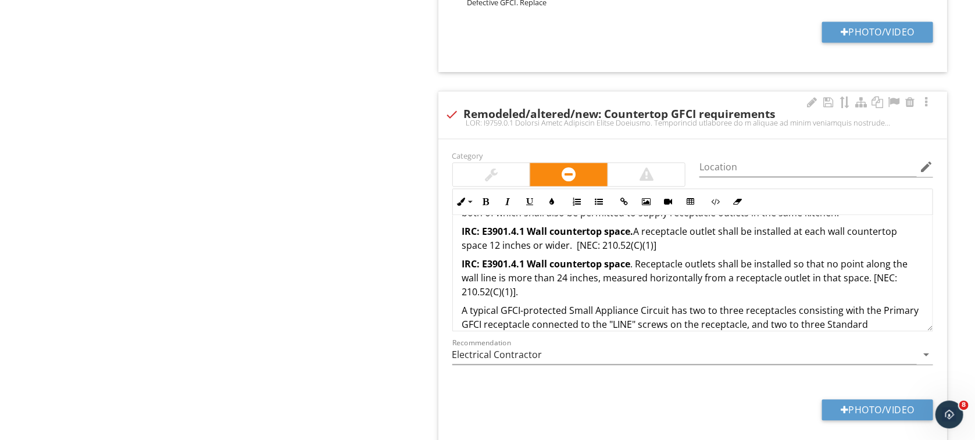
click at [700, 315] on p "A typical GFCI-protected Small Appliance Circuit has two to three receptacles c…" at bounding box center [692, 318] width 461 height 28
click at [823, 325] on p "A typical GFCI-protected Small Appliance Circuit has two to three receptacles c…" at bounding box center [692, 318] width 461 height 28
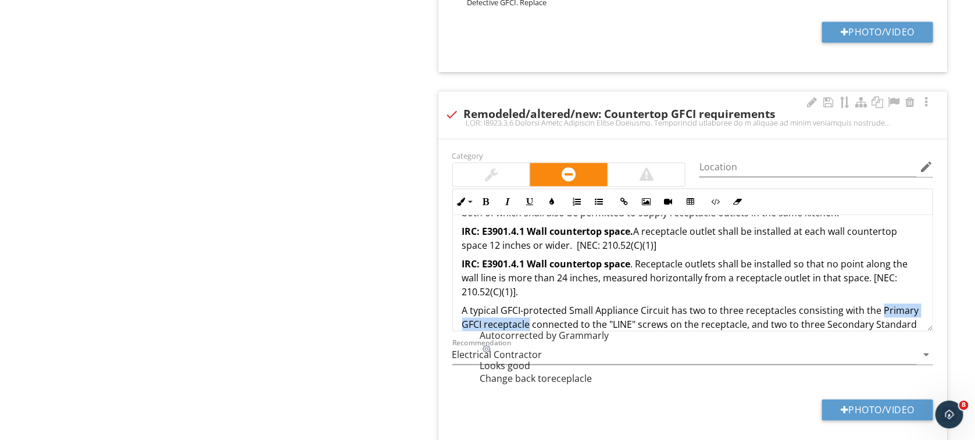
drag, startPoint x: 879, startPoint y: 308, endPoint x: 527, endPoint y: 323, distance: 352.8
click at [527, 323] on p "A typical GFCI-protected Small Appliance Circuit has two to three receptacles c…" at bounding box center [692, 318] width 461 height 28
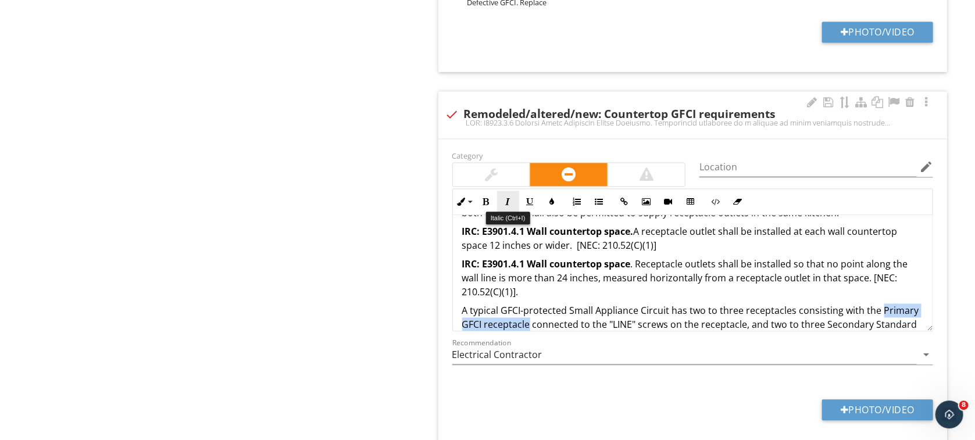
click at [514, 206] on button "Italic" at bounding box center [508, 202] width 22 height 22
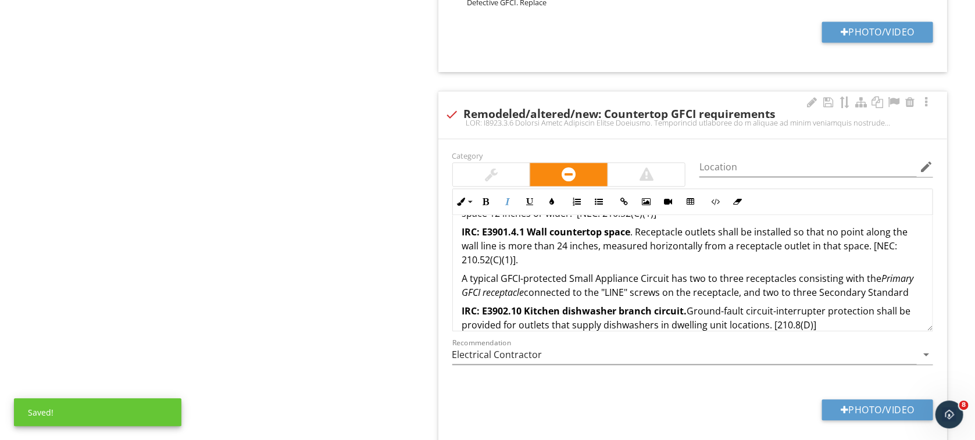
scroll to position [88, 0]
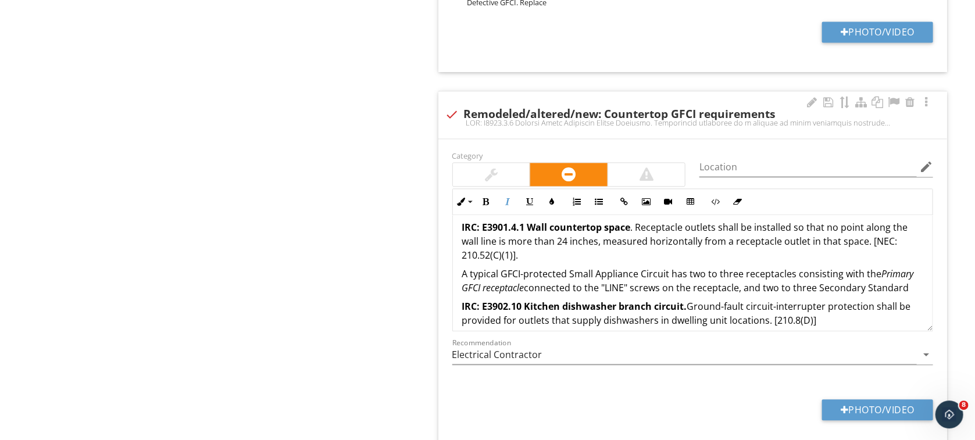
click at [910, 294] on div "IRC: E3901.3.2 Minimum Small Appliance Branch Circuits. Receptacles installed i…" at bounding box center [693, 243] width 480 height 233
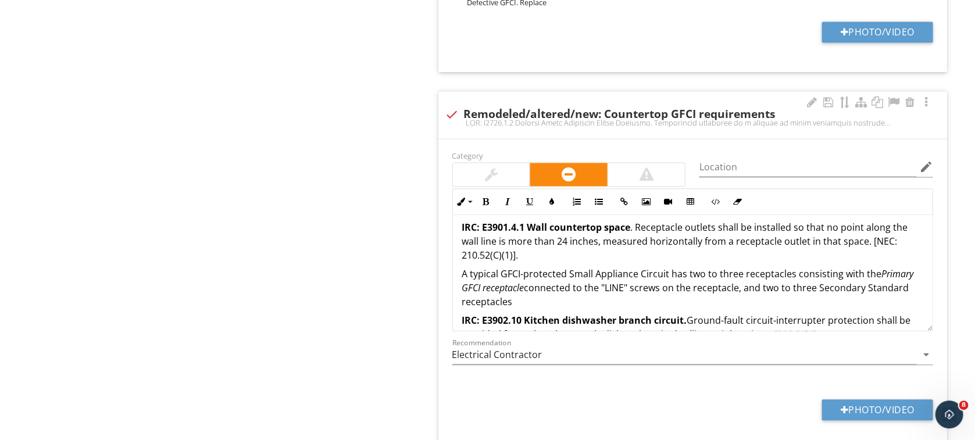
click at [763, 290] on p "A typical GFCI-protected Small Appliance Circuit has two to three receptacles c…" at bounding box center [692, 288] width 461 height 42
drag, startPoint x: 599, startPoint y: 286, endPoint x: 624, endPoint y: 284, distance: 25.6
click at [624, 284] on p "A typical GFCI-protected Small Appliance Circuit has two to three receptacles c…" at bounding box center [692, 288] width 461 height 42
click at [619, 289] on p "A typical GFCI-protected Small Appliance Circuit has two to three receptacles c…" at bounding box center [692, 288] width 461 height 42
drag, startPoint x: 604, startPoint y: 285, endPoint x: 665, endPoint y: 284, distance: 61.7
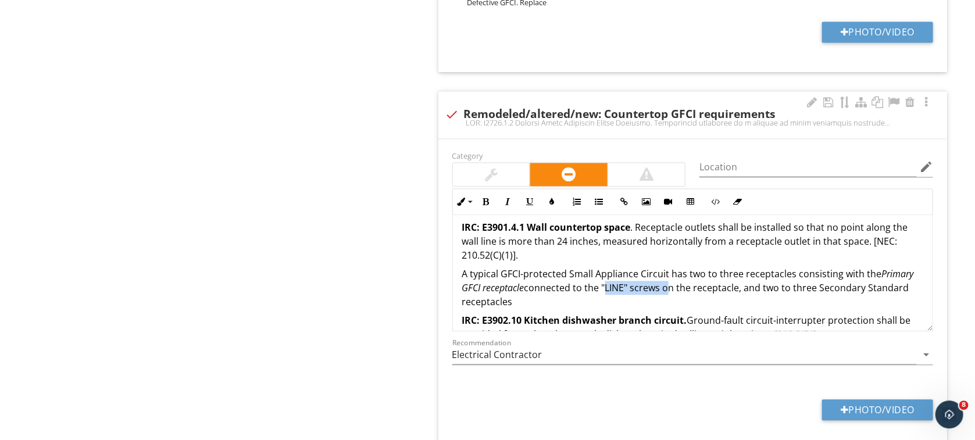
click at [665, 284] on p "A typical GFCI-protected Small Appliance Circuit has two to three receptacles c…" at bounding box center [692, 288] width 461 height 42
click at [509, 202] on icon "button" at bounding box center [508, 202] width 8 height 8
drag, startPoint x: 815, startPoint y: 284, endPoint x: 828, endPoint y: 295, distance: 16.9
click at [828, 295] on p "A typical GFCI-protected Small Appliance Circuit has two to three receptacles c…" at bounding box center [692, 288] width 461 height 42
click at [505, 199] on icon "button" at bounding box center [508, 202] width 8 height 8
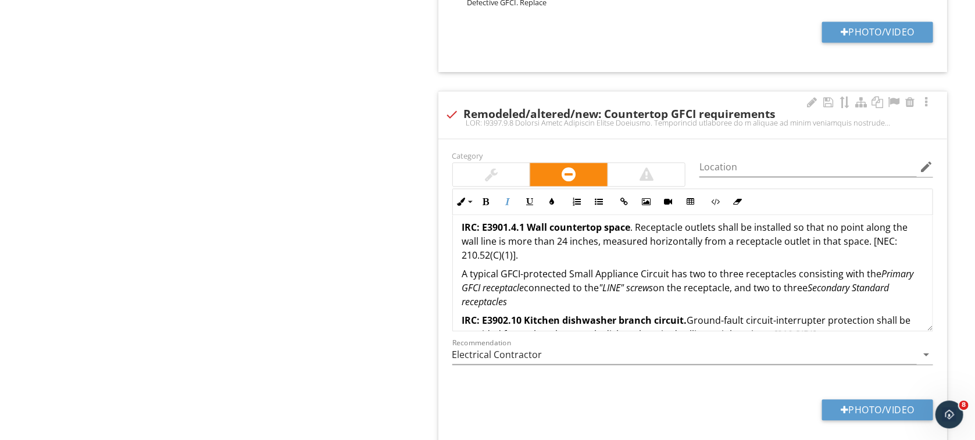
click at [536, 297] on p "A typical GFCI-protected Small Appliance Circuit has two to three receptacles c…" at bounding box center [692, 288] width 461 height 42
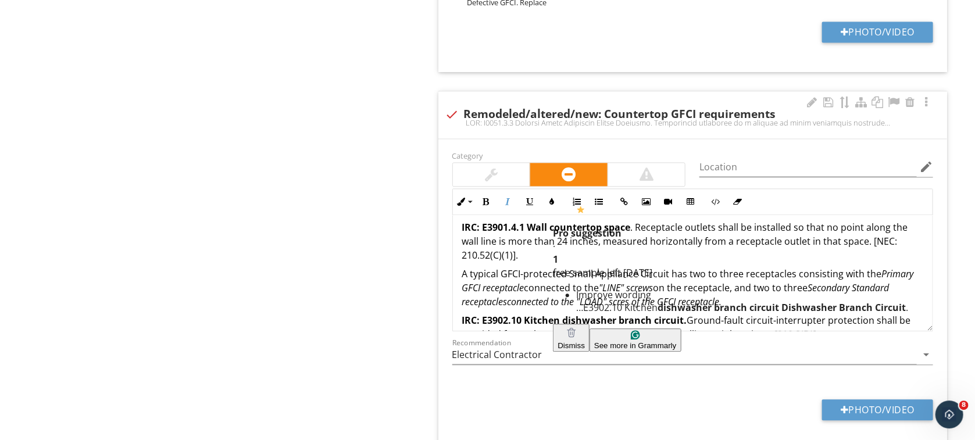
click at [537, 287] on p "A typical GFCI-protected Small Appliance Circuit has two to three receptacles c…" at bounding box center [692, 288] width 461 height 42
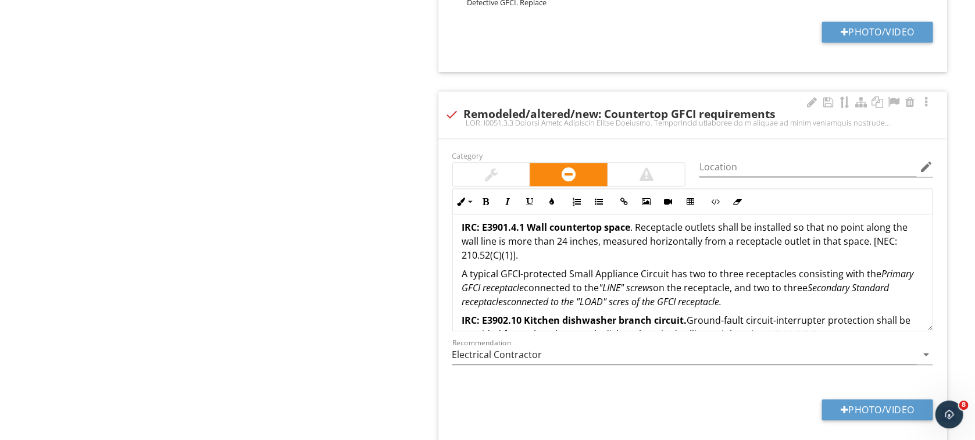
click at [618, 302] on em "Secondary Standard receptaclesconnected to the "LOAD" scres of the GFCI recepta…" at bounding box center [676, 295] width 428 height 27
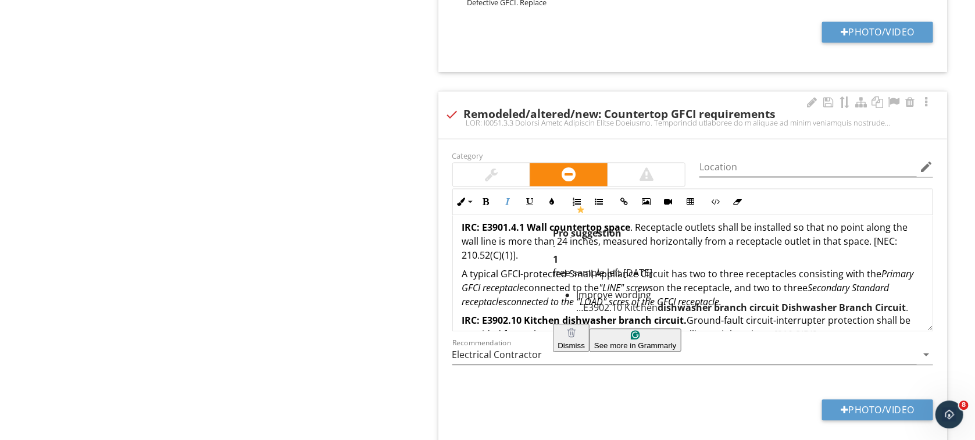
click at [859, 304] on p "A typical GFCI-protected Small Appliance Circuit has two to three receptacles c…" at bounding box center [692, 288] width 461 height 42
click at [663, 317] on strong "IRC: E3902.10 Kitchen dishwasher branch circuit." at bounding box center [574, 320] width 225 height 13
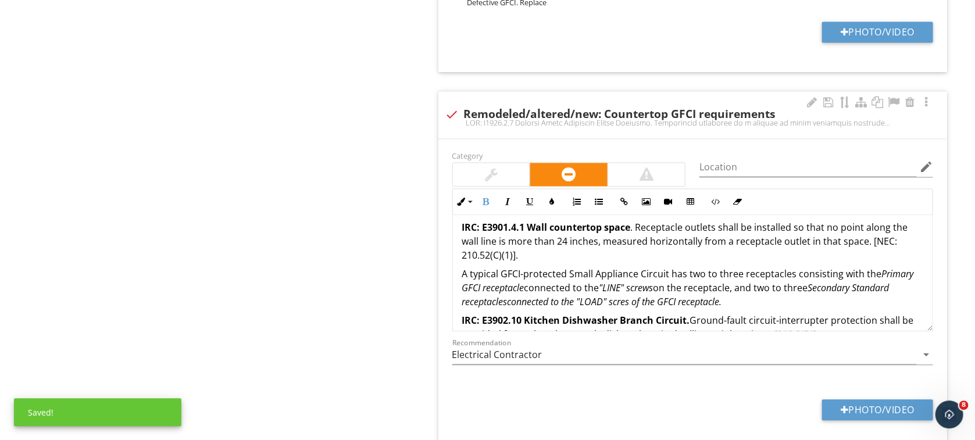
click at [631, 303] on em "Secondary Standard receptaclesconnected to the "LOAD" scres of the GFCI recepta…" at bounding box center [676, 295] width 428 height 27
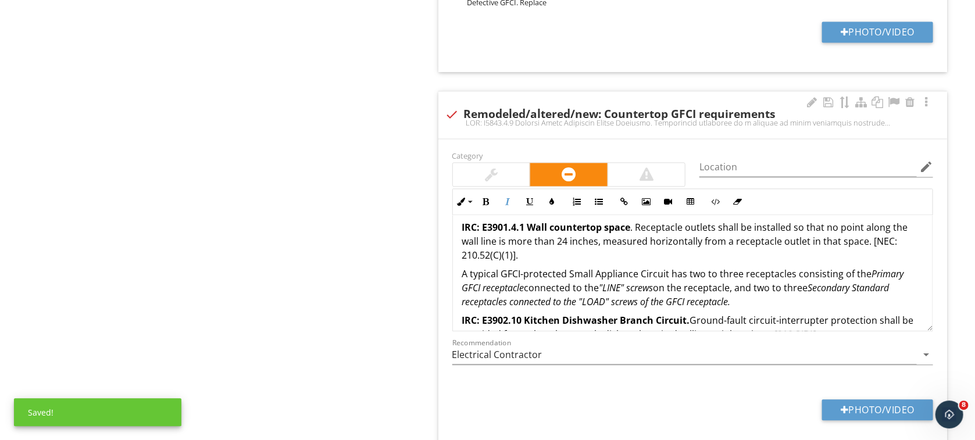
click at [460, 273] on div "IRC: E3901.3.2 Minimum Small Appliance Branch Circuits. Receptacles installed i…" at bounding box center [693, 250] width 480 height 247
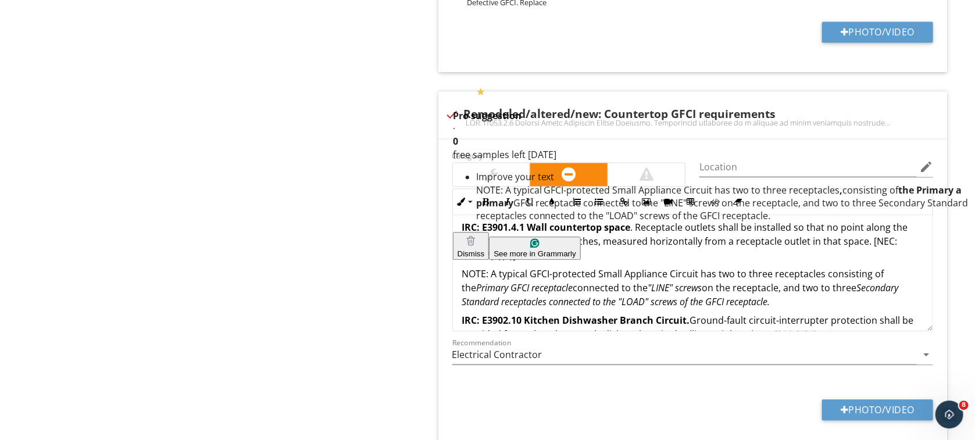
click at [484, 250] on span "Dismiss" at bounding box center [471, 254] width 27 height 9
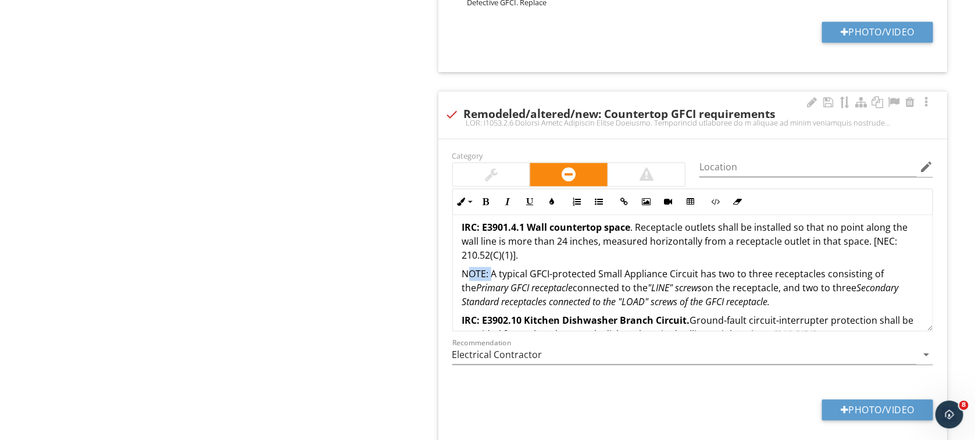
drag, startPoint x: 491, startPoint y: 270, endPoint x: 466, endPoint y: 270, distance: 25.0
click at [466, 270] on p "NOTE: A typical GFCI-protected Small Appliance Circuit has two to three recepta…" at bounding box center [692, 288] width 461 height 42
drag, startPoint x: 694, startPoint y: 274, endPoint x: 669, endPoint y: 278, distance: 25.3
click at [669, 278] on p "NOTE: A typical GFCI-protected Small Appliance Circuit has two to three recepta…" at bounding box center [692, 288] width 461 height 42
drag, startPoint x: 696, startPoint y: 275, endPoint x: 451, endPoint y: 278, distance: 245.5
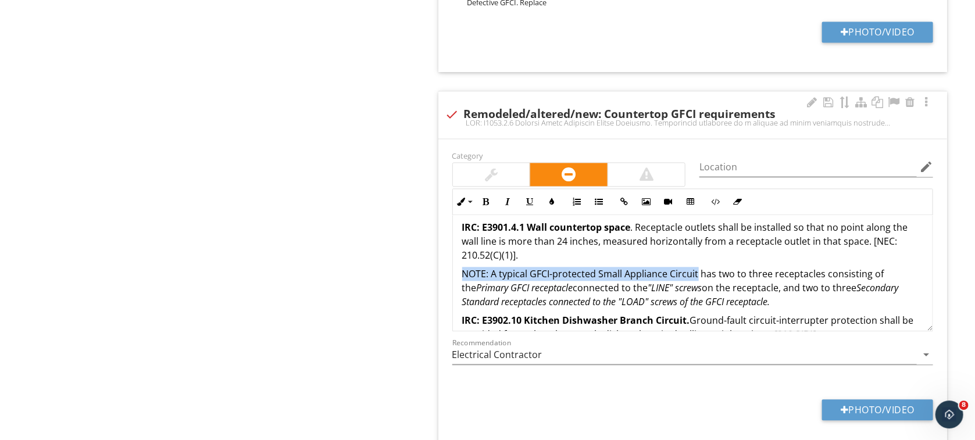
click at [453, 278] on div "IRC: E3901.3.2 Minimum Small Appliance Branch Circuits. Receptacles installed i…" at bounding box center [693, 250] width 480 height 247
click at [489, 201] on icon "button" at bounding box center [486, 202] width 8 height 8
click at [703, 261] on p "IRC: E3901.4.1 Wall countertop space . Receptacle outlets shall be installed so…" at bounding box center [692, 241] width 461 height 42
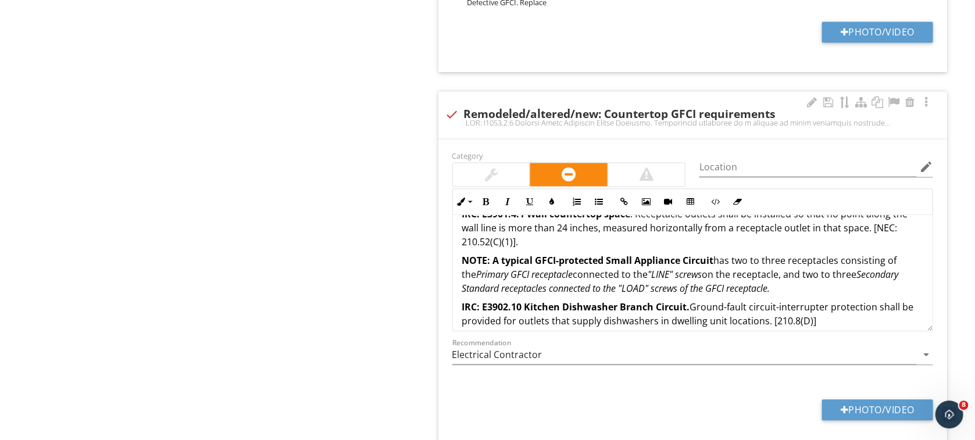
scroll to position [131, 0]
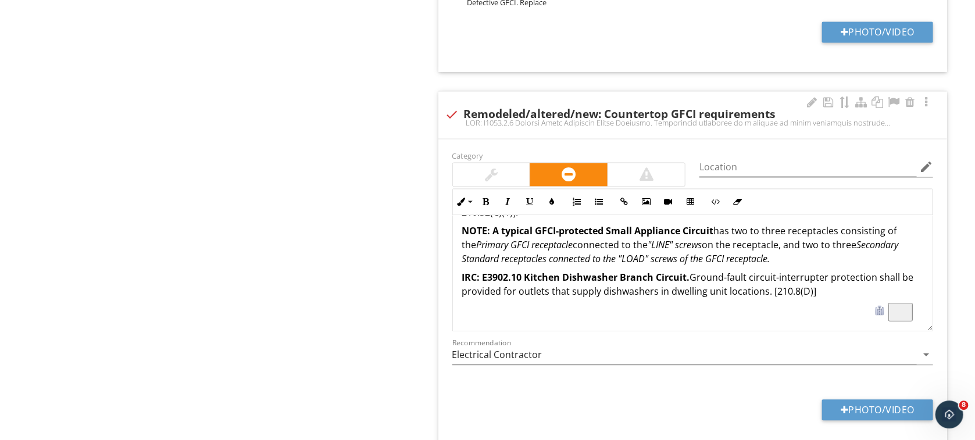
click at [826, 289] on p "IRC: E3902.10 Kitchen Dishwasher Branch Circuit. Ground-fault circuit-interrupt…" at bounding box center [692, 284] width 461 height 28
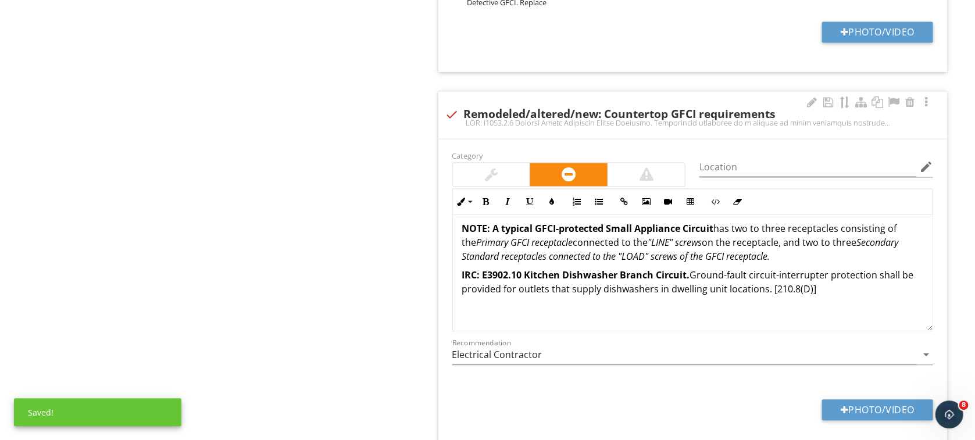
scroll to position [134, 0]
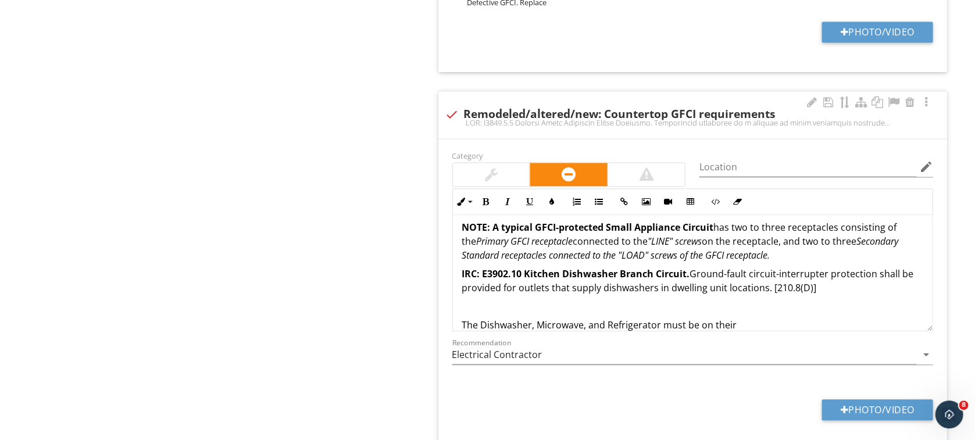
click at [485, 323] on p "The Dishwasher, Microwave, and Refrigerator must be on their" at bounding box center [692, 325] width 461 height 14
drag, startPoint x: 729, startPoint y: 326, endPoint x: 550, endPoint y: 314, distance: 179.6
click at [550, 314] on div "IRC: E3901.3.2 Minimum Small Appliance Branch Circuits. Receptacles installed i…" at bounding box center [693, 223] width 480 height 284
click at [744, 322] on p "Dishwasher, Microwave, and Refrigerator must be on their" at bounding box center [692, 325] width 461 height 14
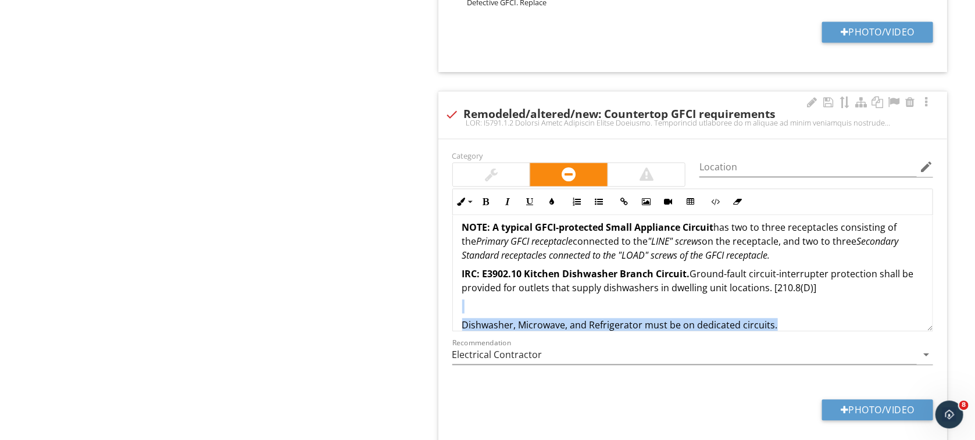
drag, startPoint x: 790, startPoint y: 322, endPoint x: 473, endPoint y: 308, distance: 316.7
click at [473, 308] on div "IRC: E3901.3.2 Minimum Small Appliance Branch Circuits. Receptacles installed i…" at bounding box center [693, 223] width 480 height 284
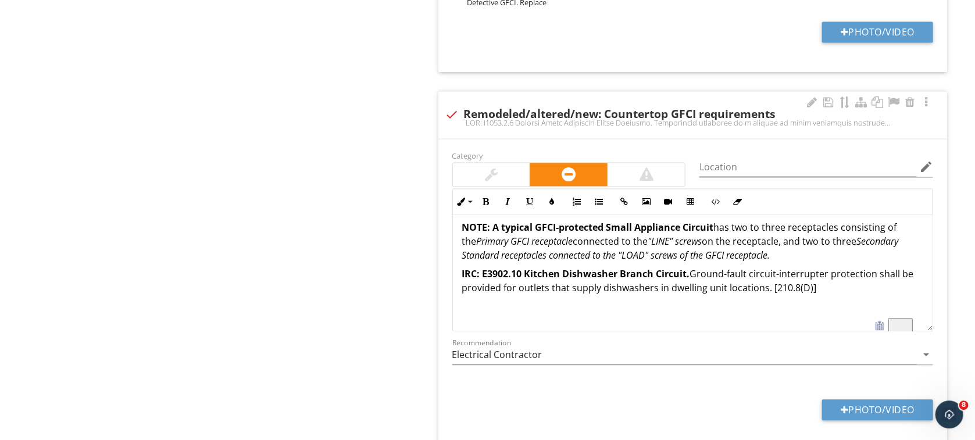
click at [790, 251] on p "NOTE: A typical GFCI-protected Small Appliance Circuit has two to three recepta…" at bounding box center [692, 241] width 461 height 42
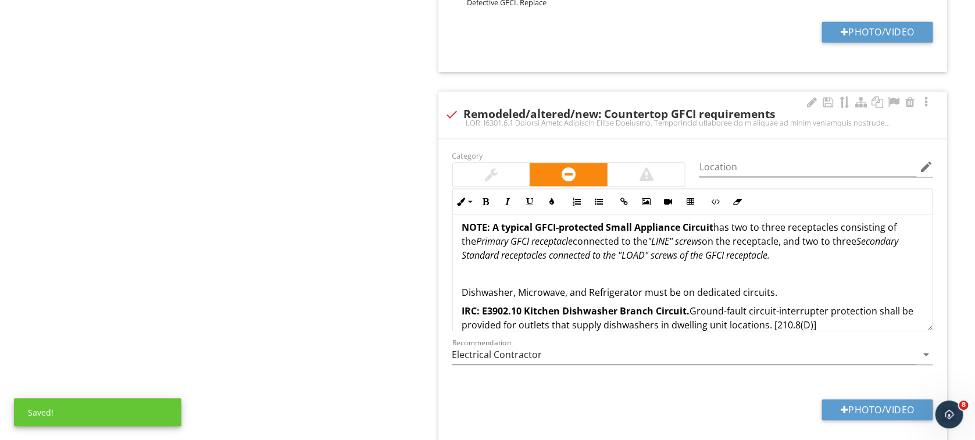
click at [487, 271] on p "To enrich screen reader interactions, please activate Accessibility in Grammarl…" at bounding box center [692, 274] width 461 height 14
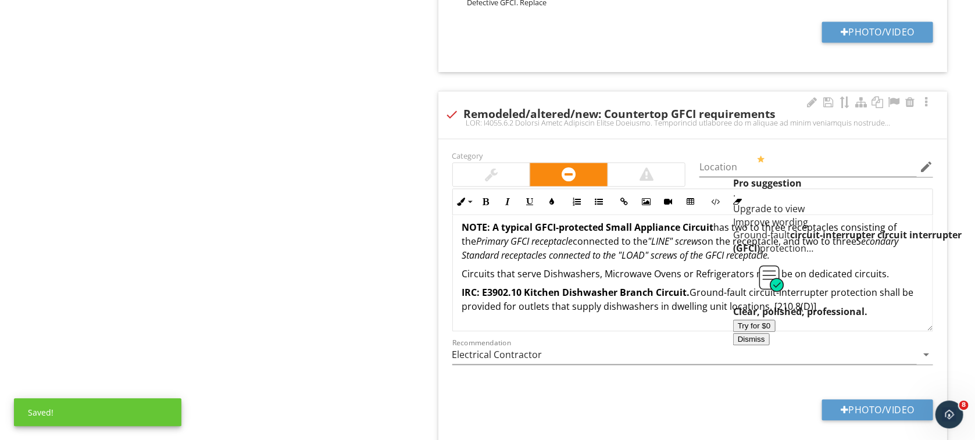
click at [685, 278] on p "Circuits that serve Dishwashers, Microwave Ovens or Refrigerators must be on de…" at bounding box center [692, 274] width 461 height 14
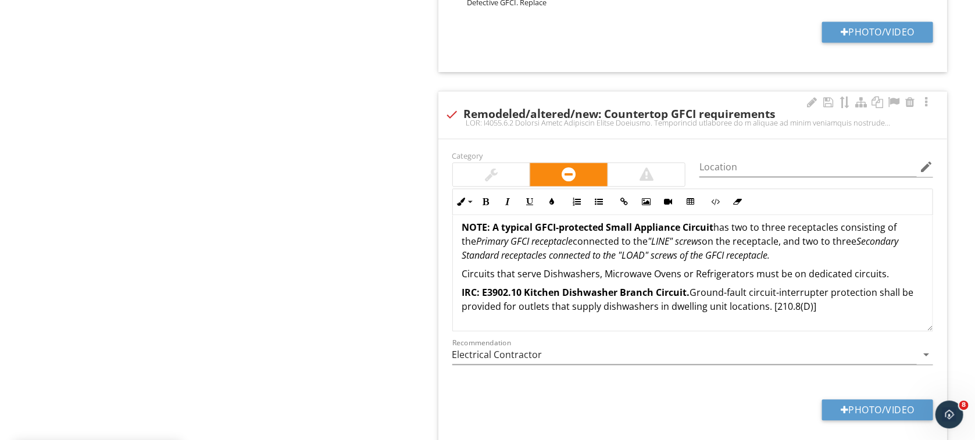
click at [899, 273] on p "Circuits that serve Dishwashers, Microwave Ovens or Refrigerators must be on de…" at bounding box center [692, 274] width 461 height 14
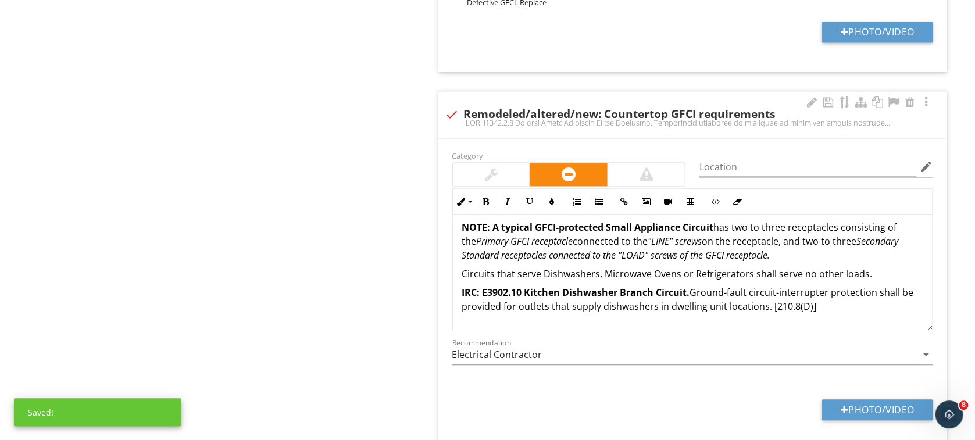
click at [465, 273] on p "Circuits that serve Dishwashers, Microwave Ovens or Refrigerators shall serve n…" at bounding box center [692, 274] width 461 height 14
drag, startPoint x: 486, startPoint y: 273, endPoint x: 453, endPoint y: 272, distance: 33.8
click at [453, 272] on div "IRC: E3901.3.2 Minimum Small Appliance Branch Circuits. Receptacles installed i…" at bounding box center [693, 223] width 480 height 284
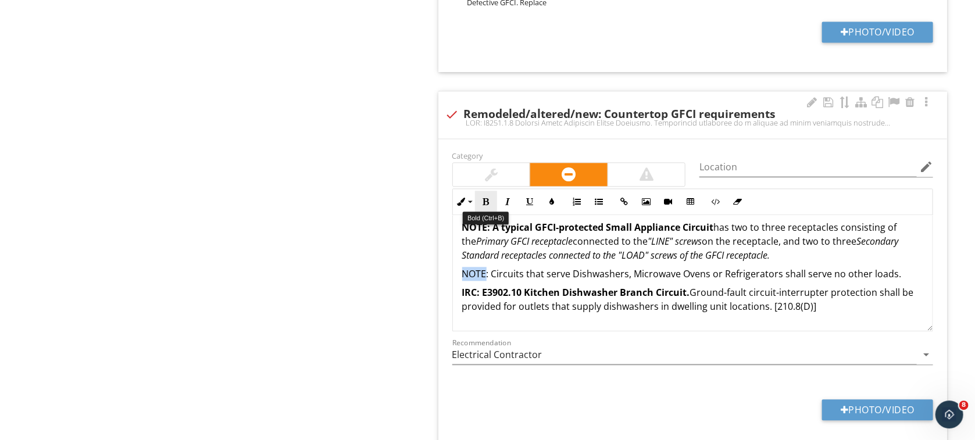
click at [482, 197] on button "Bold" at bounding box center [486, 202] width 22 height 22
click at [843, 308] on p "IRC: E3902.10 Kitchen Dishwasher Branch Circuit. Ground-fault circuit-interrupt…" at bounding box center [692, 300] width 461 height 28
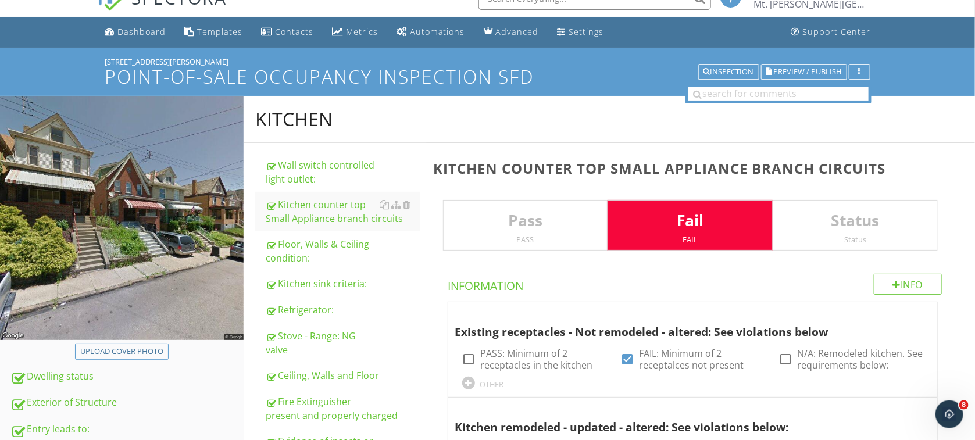
scroll to position [0, 0]
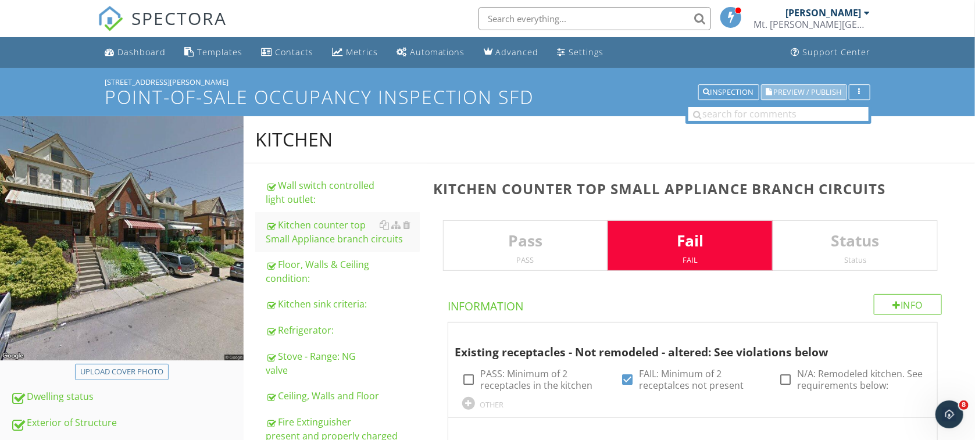
click at [814, 95] on span "Preview / Publish" at bounding box center [808, 92] width 68 height 8
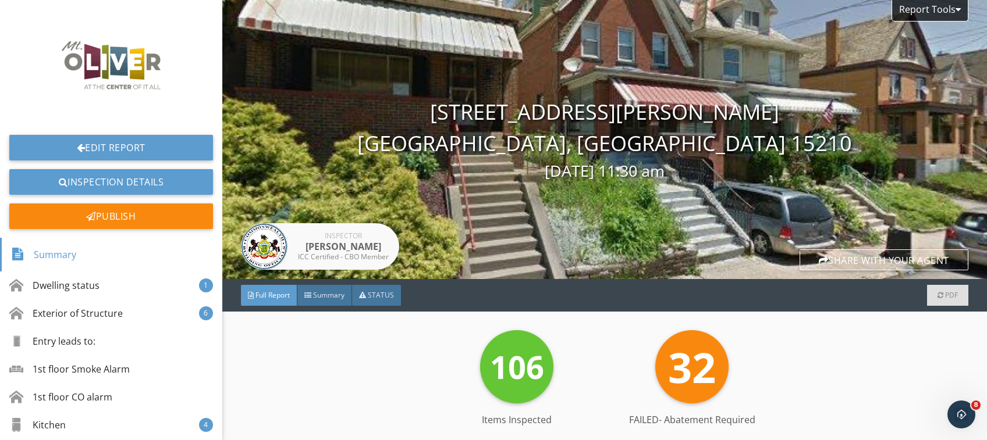
scroll to position [247, 0]
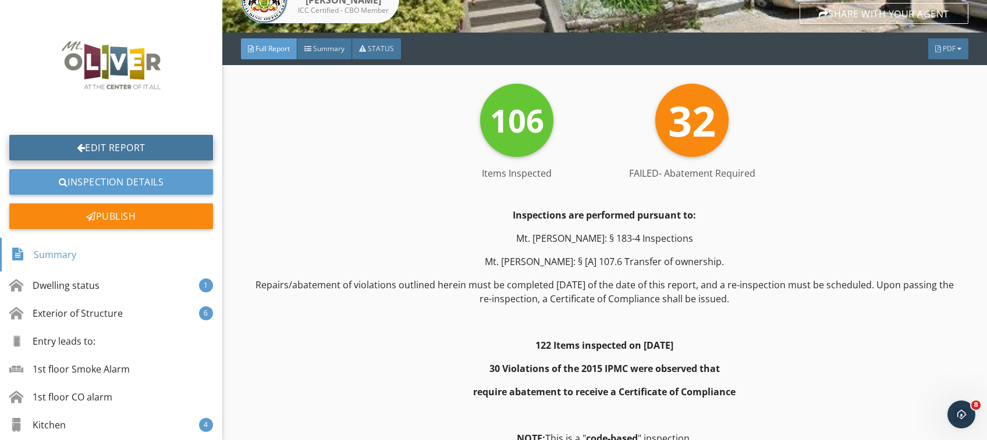
click at [106, 145] on link "Edit Report" at bounding box center [111, 148] width 204 height 26
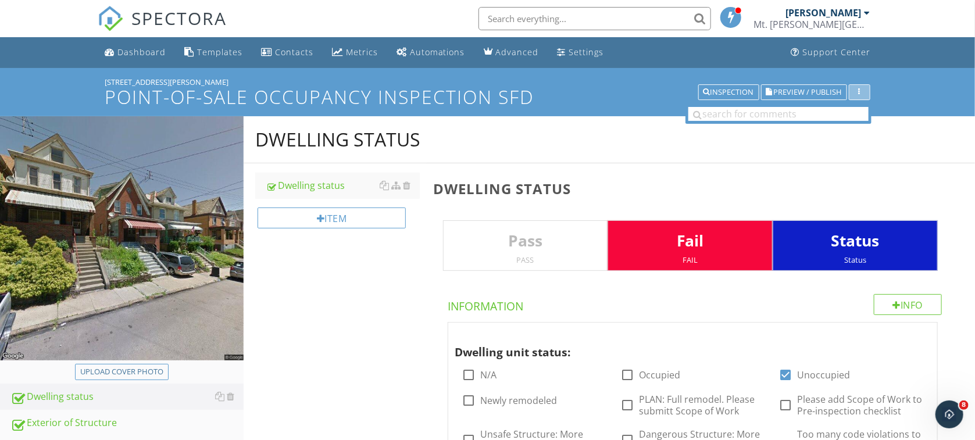
click at [861, 98] on button "button" at bounding box center [860, 92] width 22 height 16
click at [907, 118] on div "Report Settings" at bounding box center [897, 119] width 76 height 14
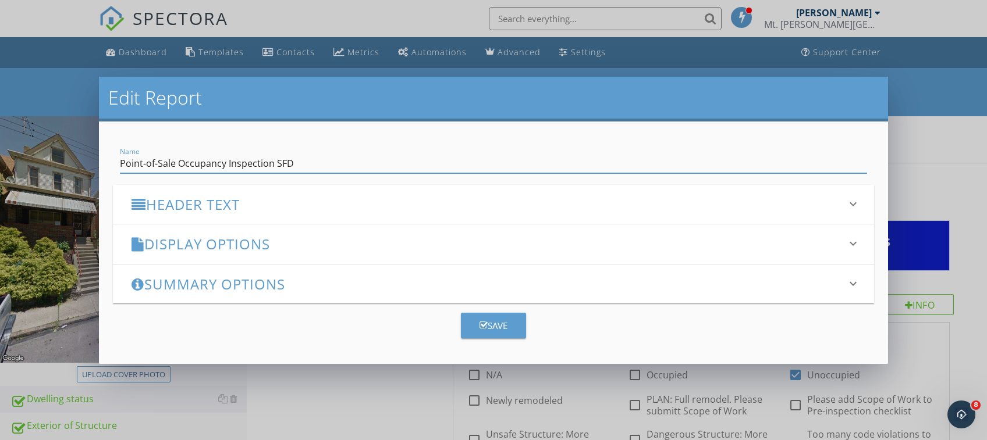
click at [202, 207] on h3 "Header Text" at bounding box center [486, 205] width 710 height 16
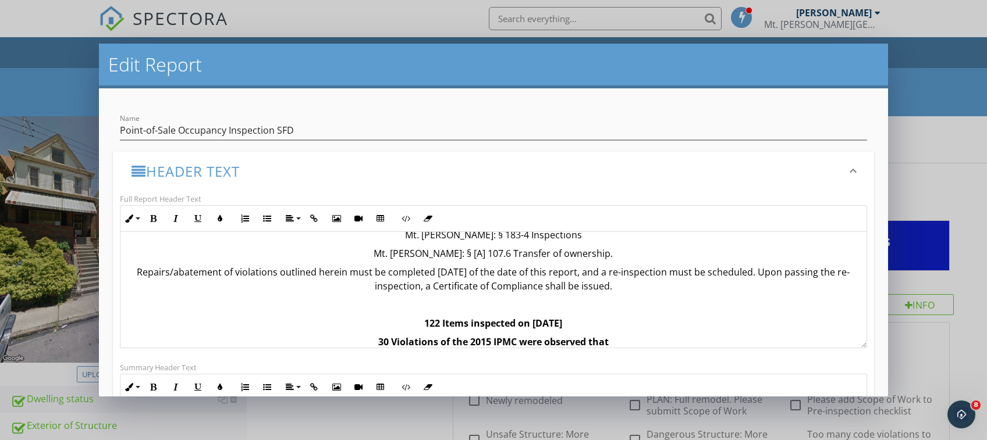
scroll to position [74, 0]
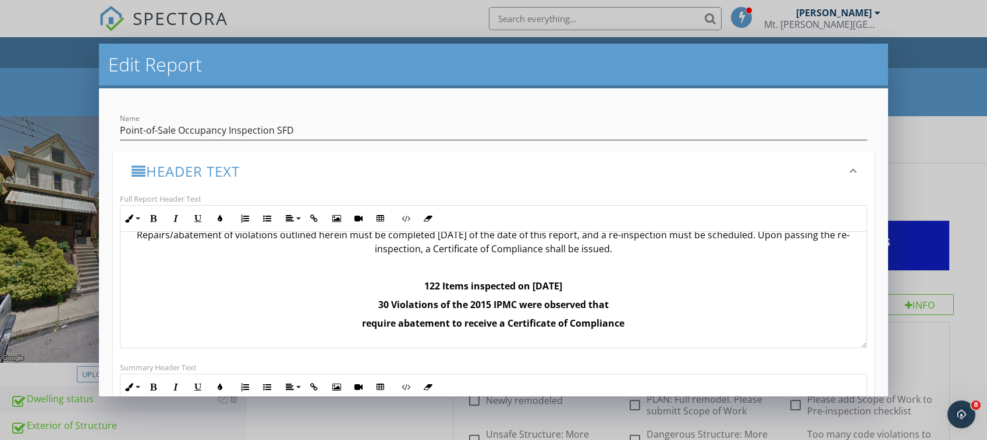
click at [378, 304] on span "30 Violations of the 2015 IPMC were observed that" at bounding box center [493, 304] width 230 height 13
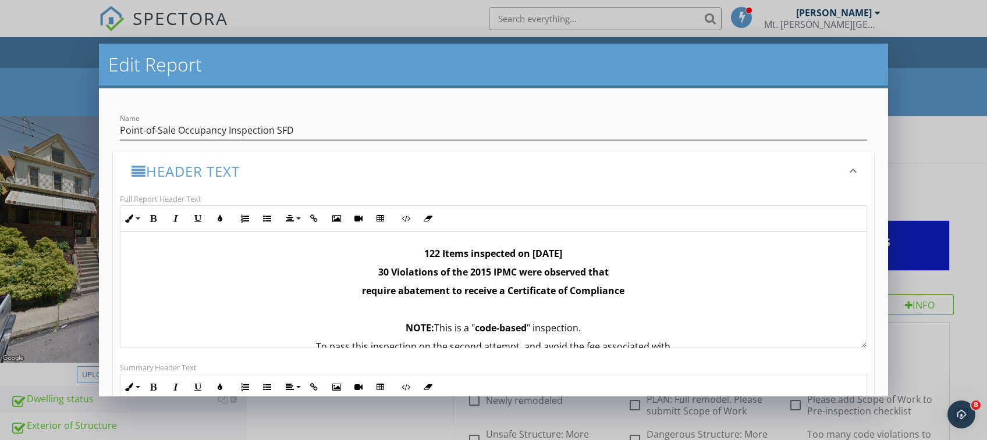
scroll to position [111, 0]
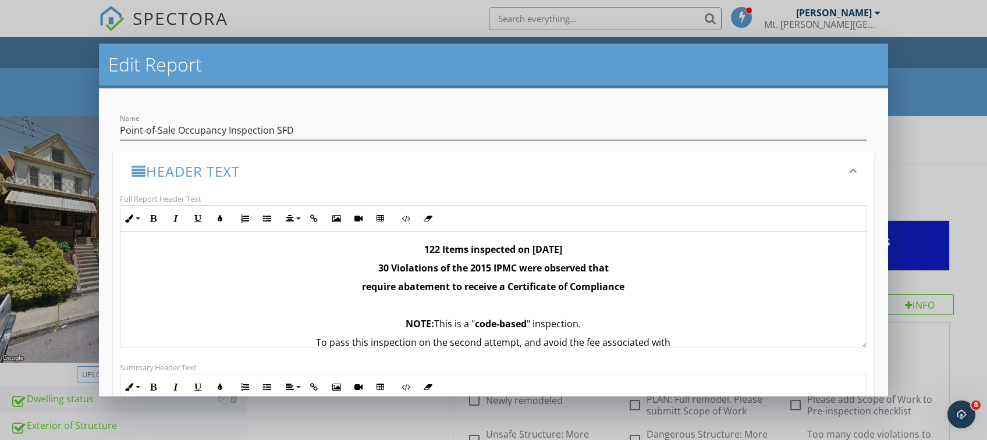
click at [650, 284] on p "require abatement to receive a Certificate of Compliance" at bounding box center [494, 287] width 728 height 14
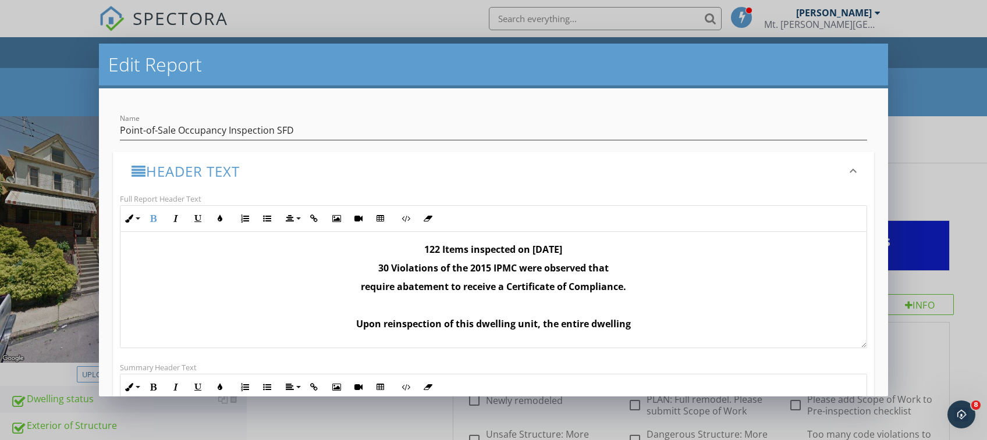
scroll to position [111, 0]
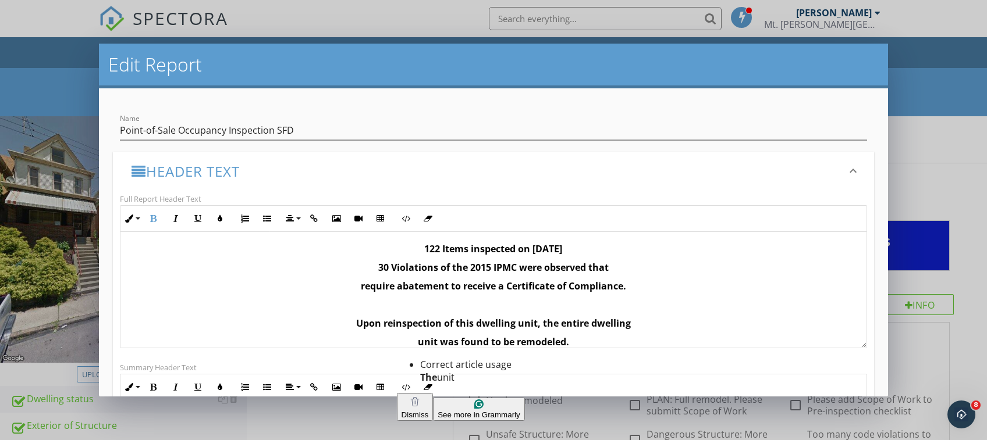
click at [429, 411] on span "Dismiss" at bounding box center [414, 415] width 27 height 9
click at [403, 343] on p "unit was found to be remodeled." at bounding box center [494, 342] width 728 height 14
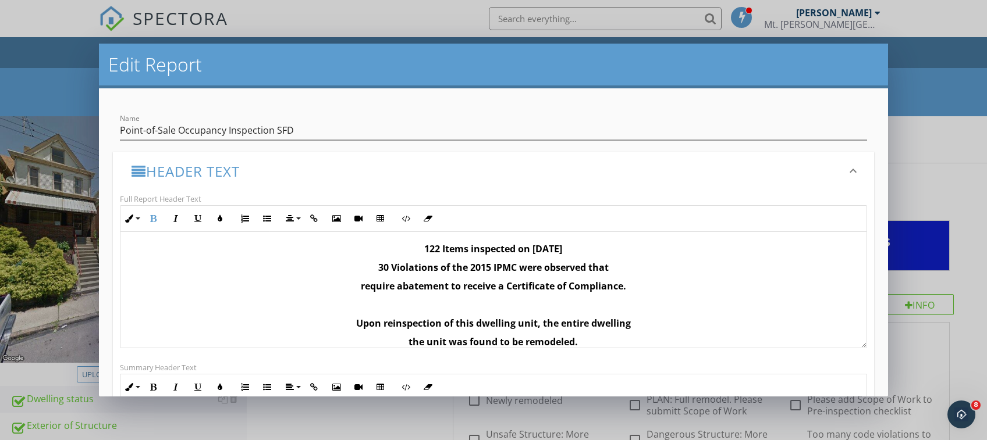
click at [593, 338] on p "the unit was found to be remodeled." at bounding box center [494, 342] width 728 height 14
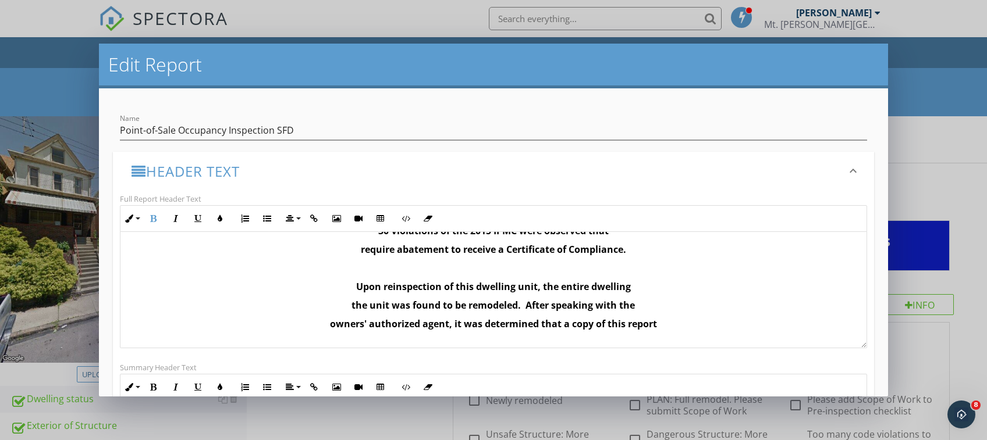
scroll to position [149, 0]
click at [560, 324] on strong "owners' authorized agent, it was determined that a copy of this report" at bounding box center [493, 322] width 327 height 13
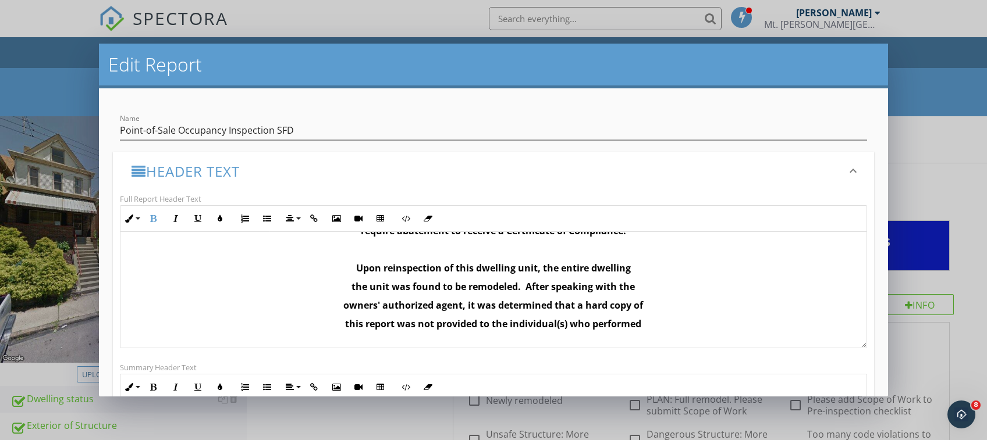
scroll to position [167, 0]
click at [576, 337] on p "the remodel. Remembering that" at bounding box center [494, 342] width 728 height 14
click at [577, 339] on p "the remodel. Remembering that" at bounding box center [494, 342] width 728 height 14
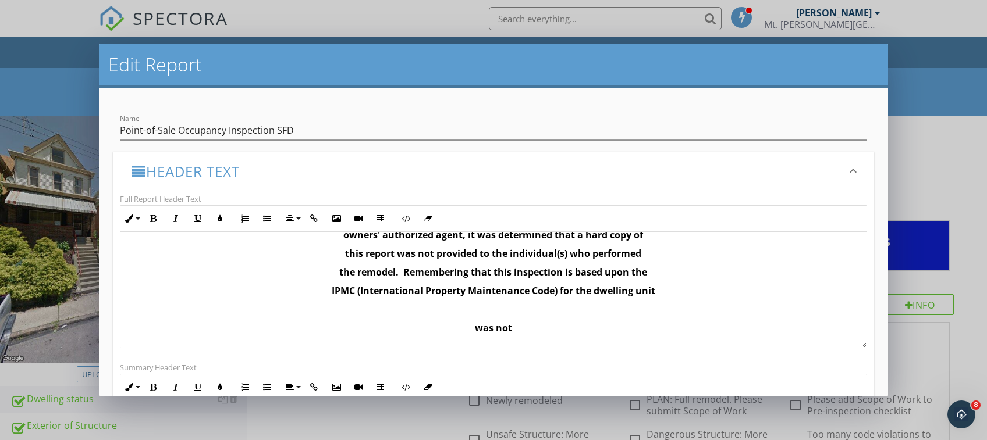
scroll to position [241, 0]
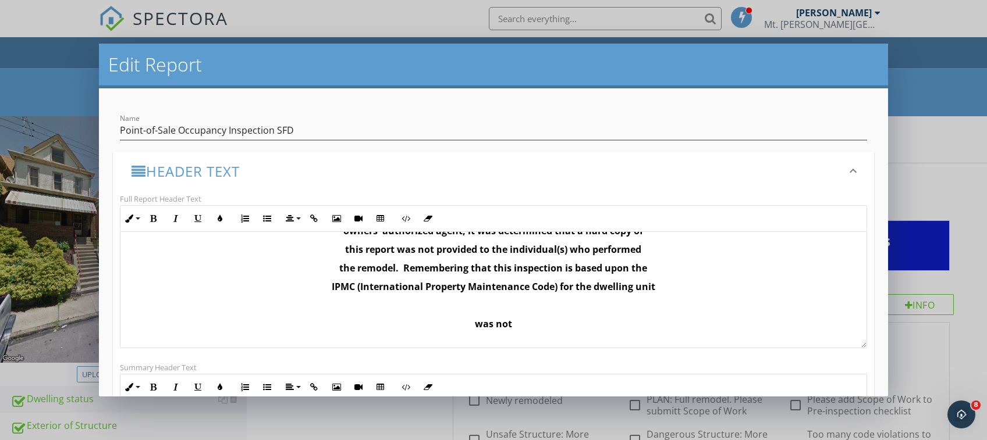
click at [554, 330] on div "Inspections are performed pursuant to: Mt. Oliver Ordinance: § 183-4 Inspection…" at bounding box center [493, 270] width 746 height 558
click at [653, 291] on p "IPMC (International Property Maintenance Code) for the dwelling unit" at bounding box center [494, 287] width 728 height 14
click at [671, 294] on div "Inspections are performed pursuant to: Mt. Oliver Ordinance: § 183-4 Inspection…" at bounding box center [493, 270] width 746 height 558
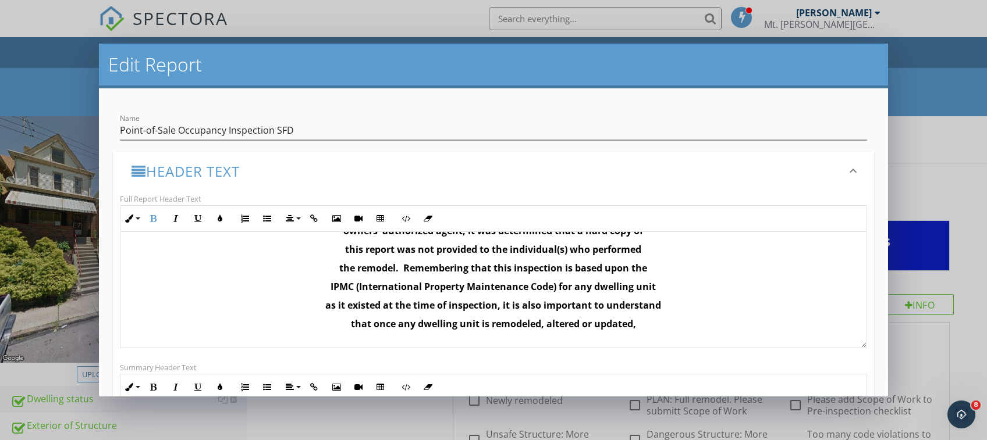
click at [317, 288] on p "IPMC (International Property Maintenance Code) for any dwelling unit" at bounding box center [494, 287] width 728 height 14
click at [637, 289] on strong "2021 IPMC (International Property Maintenance Code) for any dwelling unit" at bounding box center [493, 286] width 348 height 13
click at [611, 328] on strong "that once any dwelling unit is remodeled, altered or updated," at bounding box center [520, 324] width 285 height 13
click at [535, 347] on p "updated," at bounding box center [494, 343] width 728 height 14
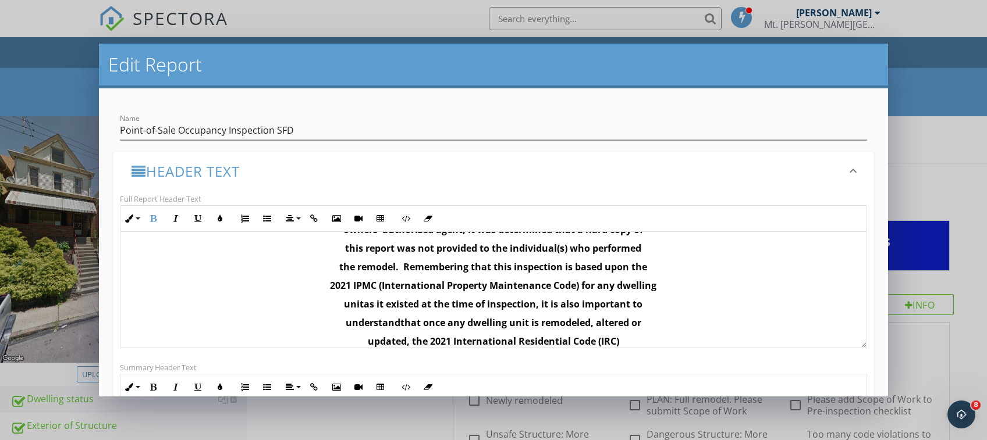
click at [354, 305] on strong "unit" at bounding box center [354, 304] width 20 height 13
click at [586, 304] on strong "as it existed at the time of inspection, it is also important to" at bounding box center [560, 304] width 279 height 13
click at [632, 324] on strong "that once any dwelling unit is remodeled, altered or" at bounding box center [566, 322] width 241 height 13
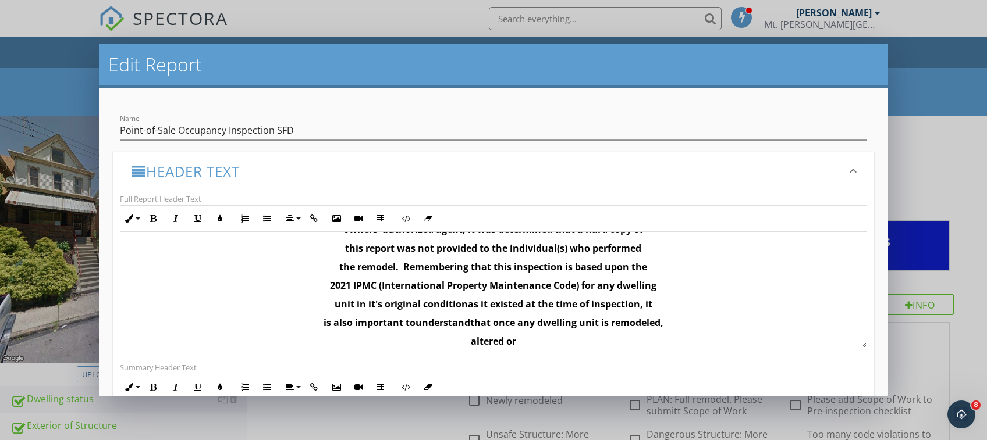
scroll to position [279, 0]
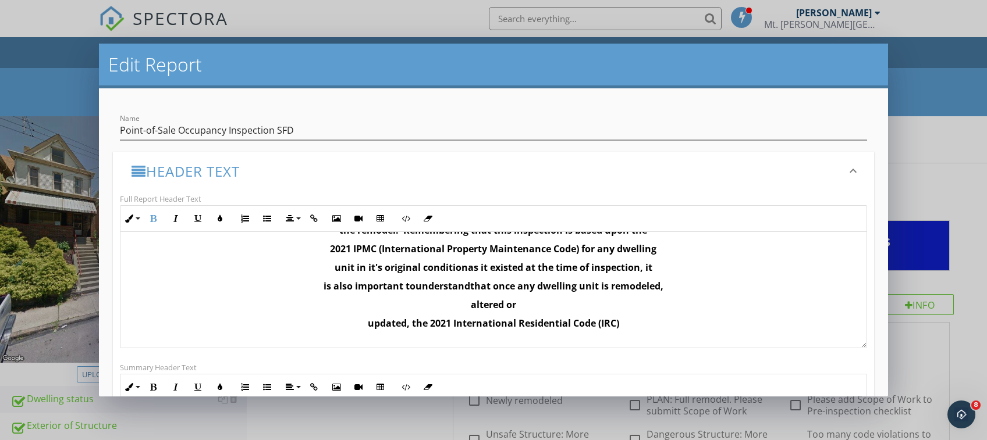
click at [528, 298] on p "altered or" at bounding box center [494, 305] width 728 height 14
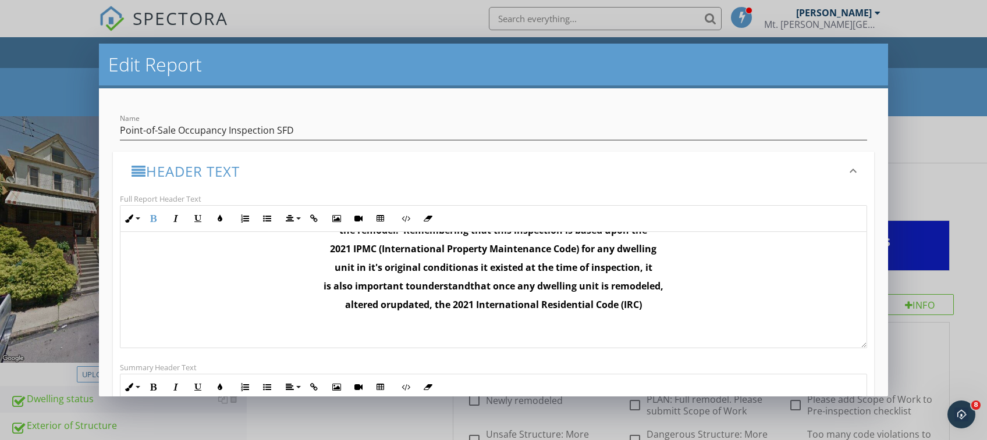
click at [645, 307] on p "altered or updated, the 2021 International Residential Code (IRC)" at bounding box center [494, 305] width 728 height 14
click at [458, 289] on strong "understand" at bounding box center [442, 286] width 55 height 13
click at [635, 286] on strong "that once any dwelling unit is remodeled," at bounding box center [612, 286] width 193 height 13
click at [683, 300] on p "is remodeled, altered or updated, the 2021 International Residential Code (IRC)" at bounding box center [494, 305] width 728 height 14
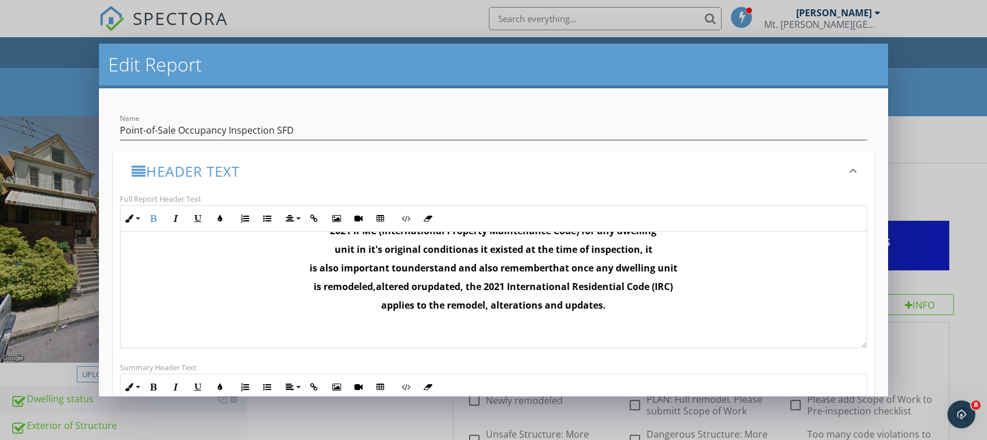
scroll to position [298, 0]
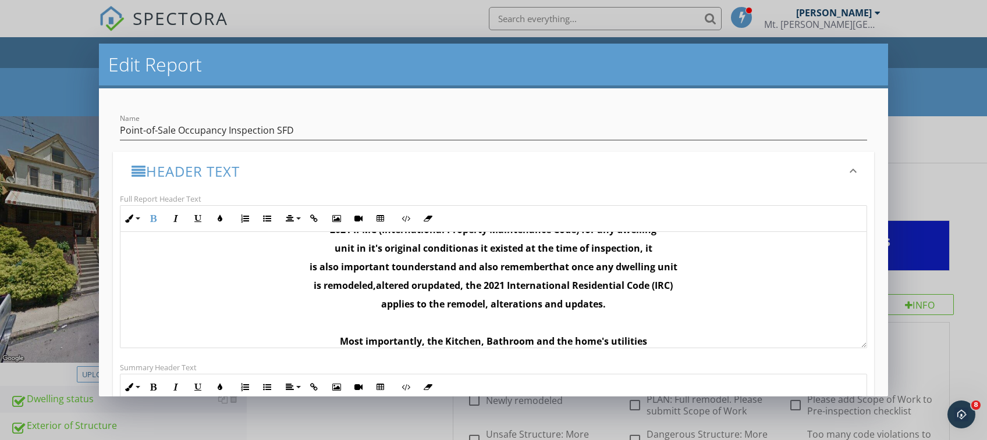
click at [473, 343] on strong "Most importantly, the Kitchen, Bathroom and the home's utilities" at bounding box center [493, 341] width 307 height 13
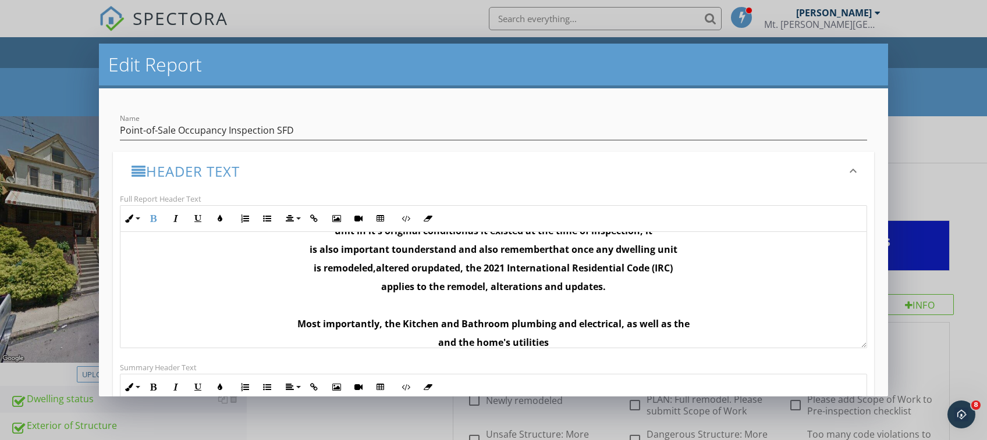
click at [651, 327] on strong "Most importantly, the Kitchen and Bathroom plumbing and electrical, as well as …" at bounding box center [493, 324] width 392 height 13
click at [581, 334] on div "Inspections are performed pursuant to: Mt. Oliver Ordinance: § 183-4 Inspection…" at bounding box center [493, 270] width 746 height 707
click at [574, 346] on p "as the and the home's utilities" at bounding box center [494, 343] width 728 height 14
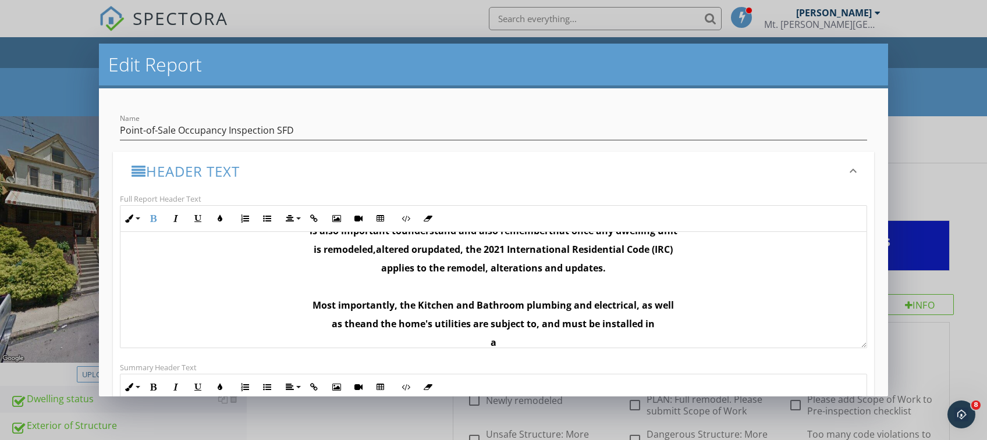
scroll to position [334, 0]
click at [363, 323] on strong "and the home's utilities are subject to, and must be installed in" at bounding box center [498, 323] width 294 height 13
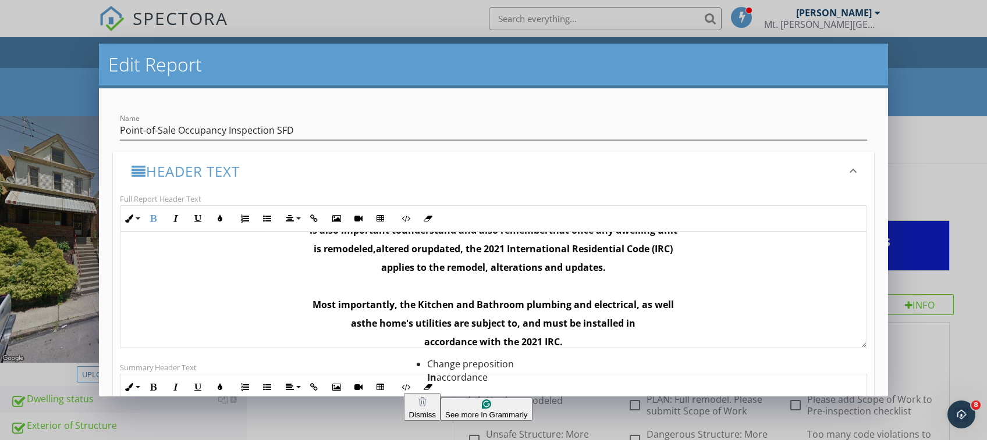
click at [436, 411] on div "Dismiss" at bounding box center [421, 415] width 27 height 9
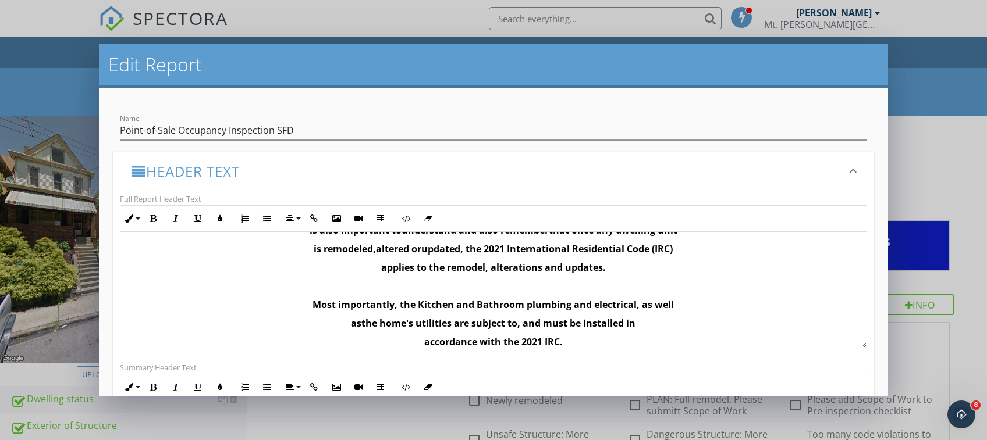
click at [857, 333] on div "Inline Style XLarge Large Normal Small Light Small/Light Bold Italic Underline …" at bounding box center [493, 276] width 761 height 143
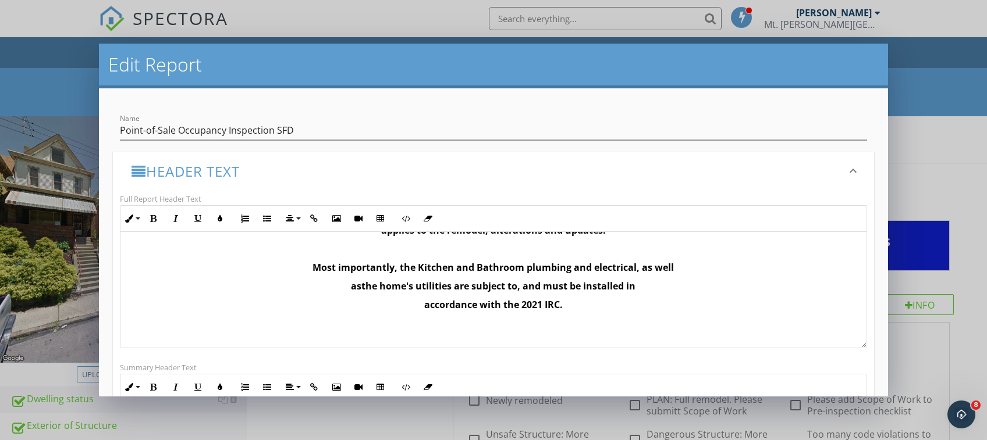
scroll to position [409, 0]
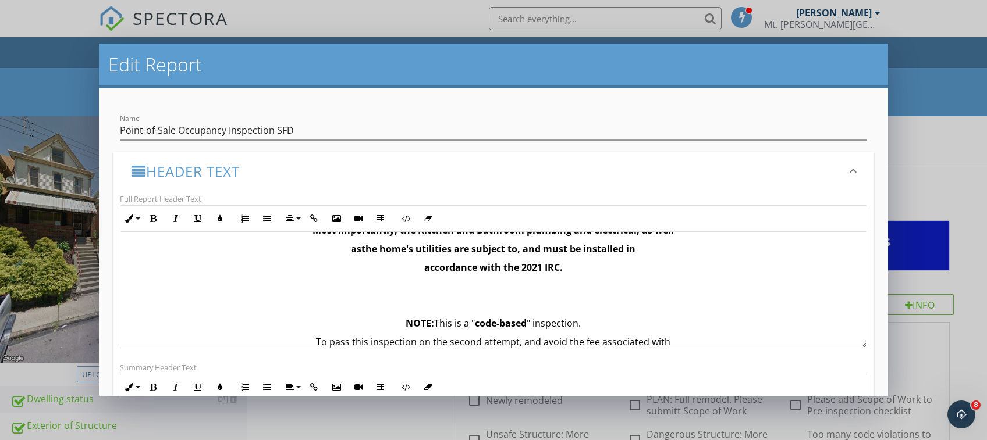
click at [572, 269] on p "accordance with the 2021 IRC." at bounding box center [494, 268] width 728 height 14
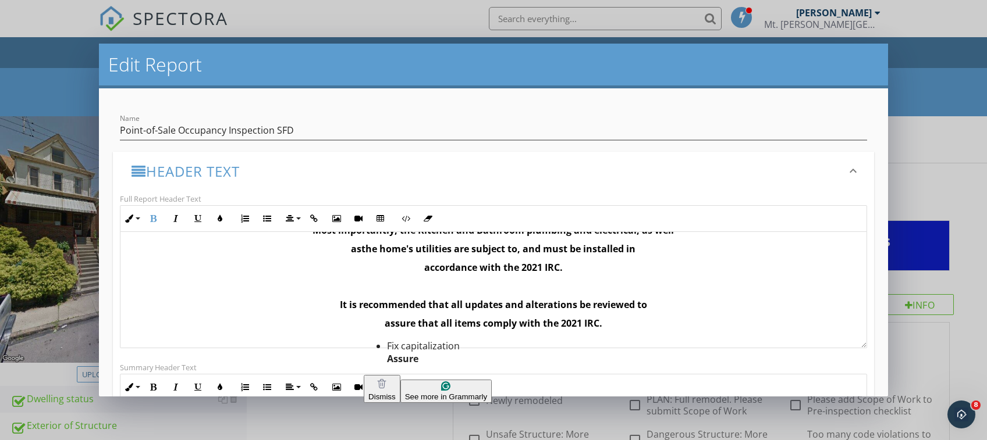
click at [396, 393] on span "Dismiss" at bounding box center [381, 397] width 27 height 9
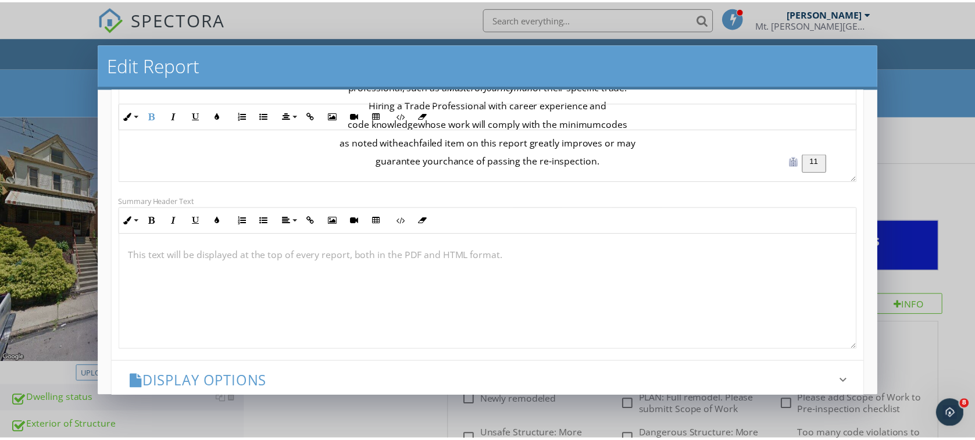
scroll to position [270, 0]
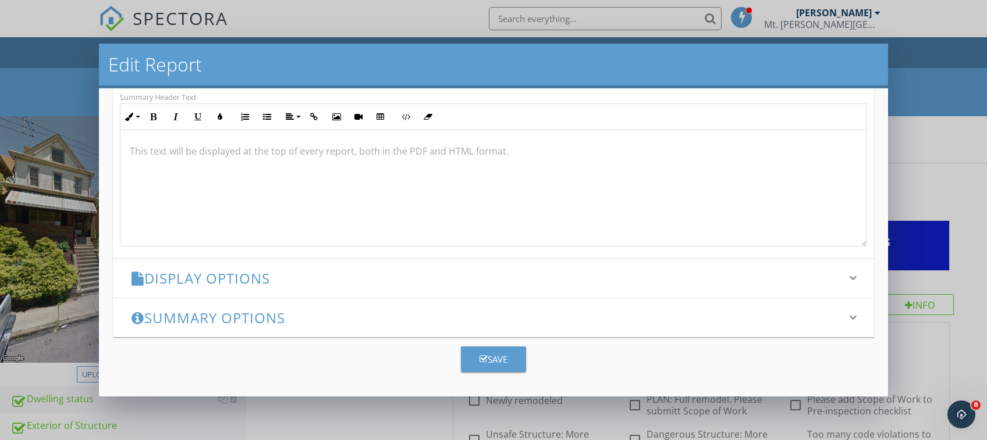
click at [485, 362] on div "Save" at bounding box center [493, 359] width 28 height 13
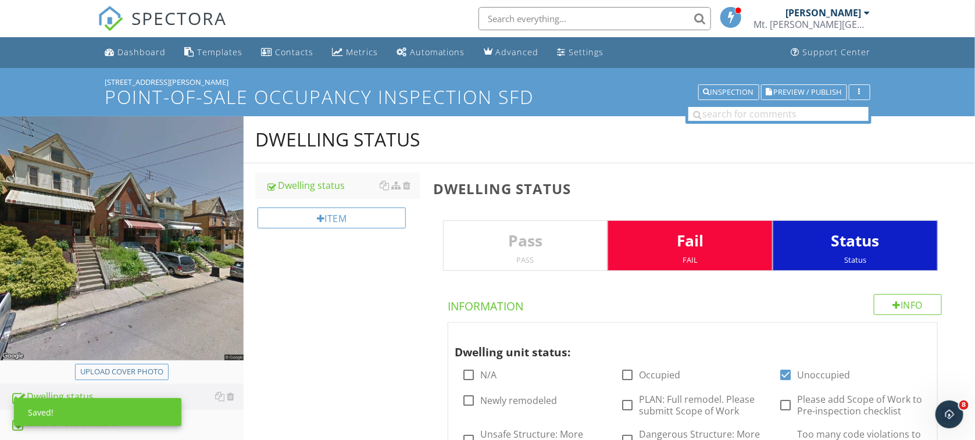
scroll to position [149, 0]
click at [814, 96] on span "Preview / Publish" at bounding box center [808, 92] width 68 height 8
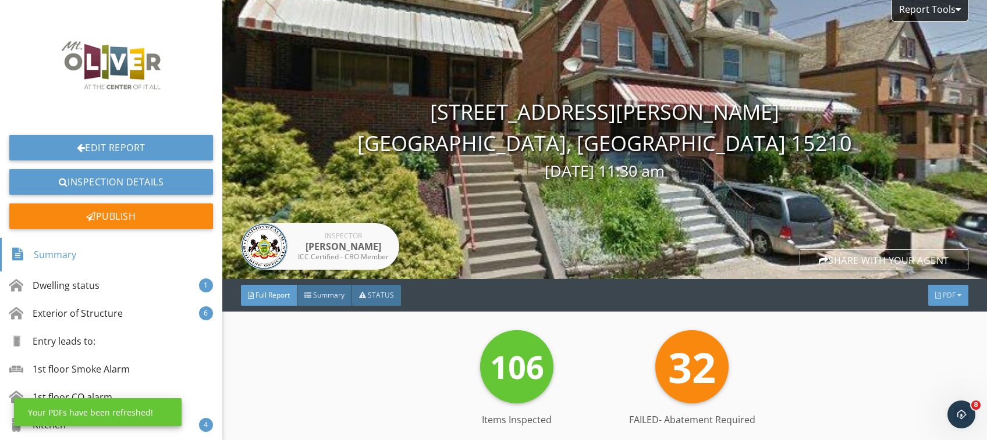
click at [942, 297] on span "PDF" at bounding box center [948, 295] width 13 height 10
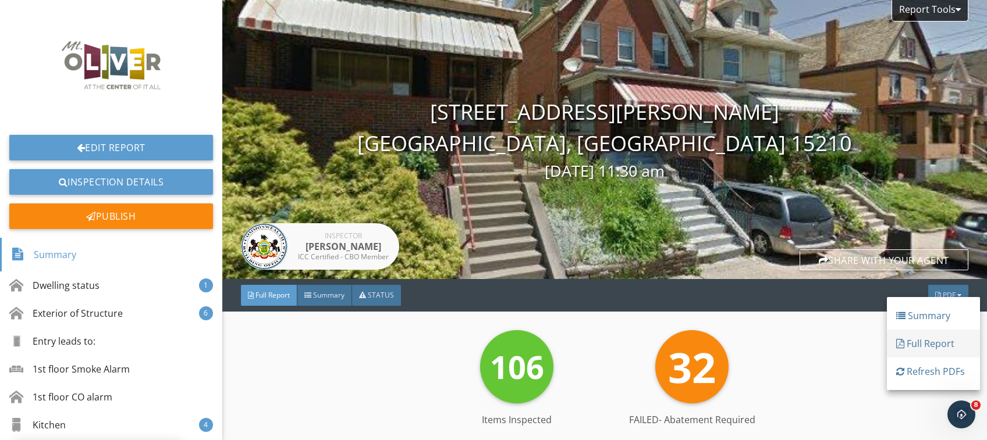
click at [923, 341] on div "Full Report" at bounding box center [933, 344] width 74 height 14
